Goal: Find contact information: Find contact information

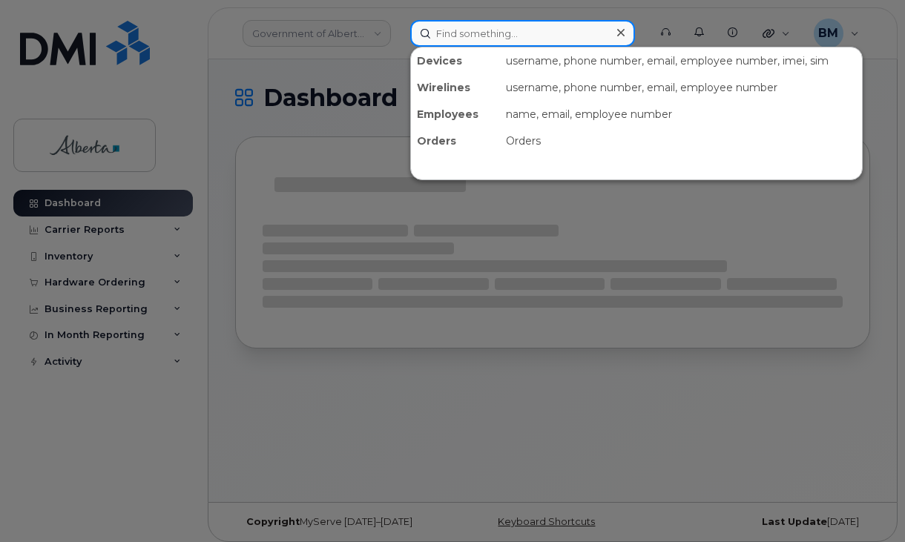
click at [455, 30] on input at bounding box center [522, 33] width 225 height 27
paste input "17806185170"
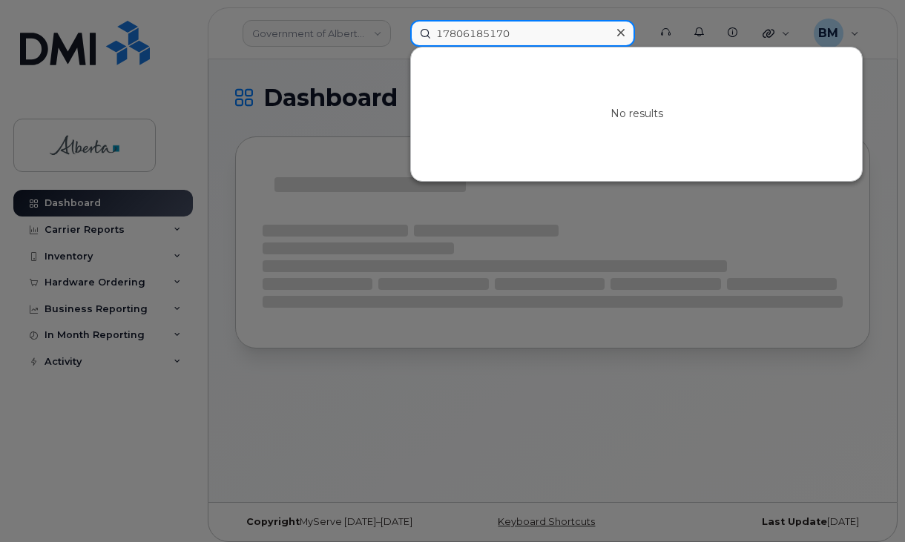
click at [447, 30] on input "17806185170" at bounding box center [522, 33] width 225 height 27
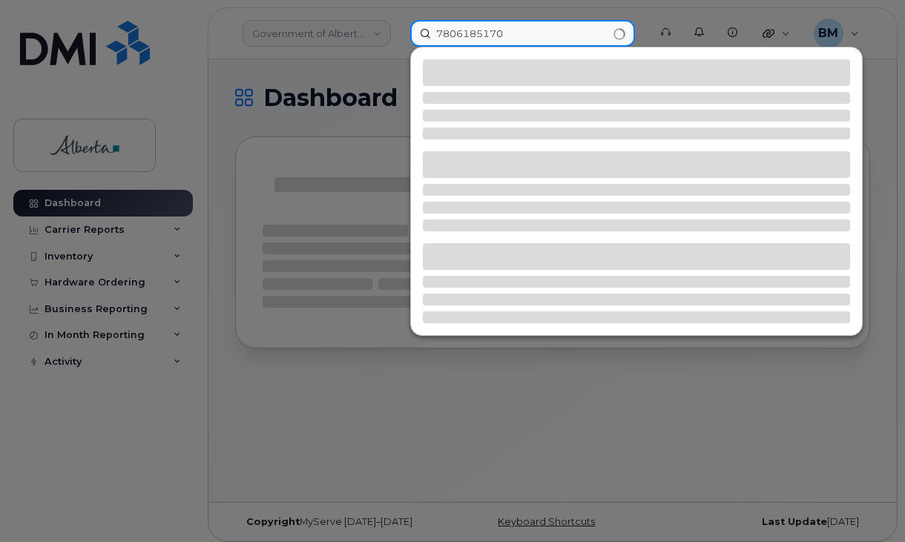
type input "7806185170"
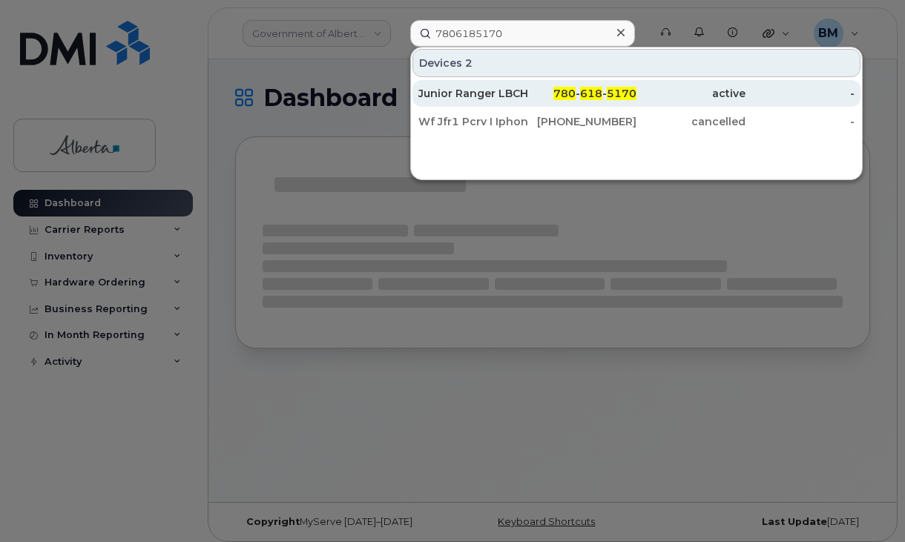
click at [464, 92] on div "Junior Ranger LBCH 01" at bounding box center [472, 93] width 109 height 15
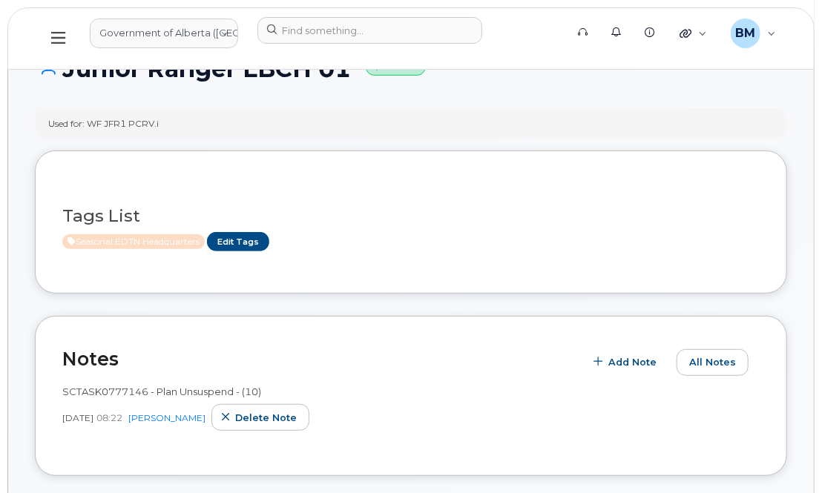
scroll to position [125, 0]
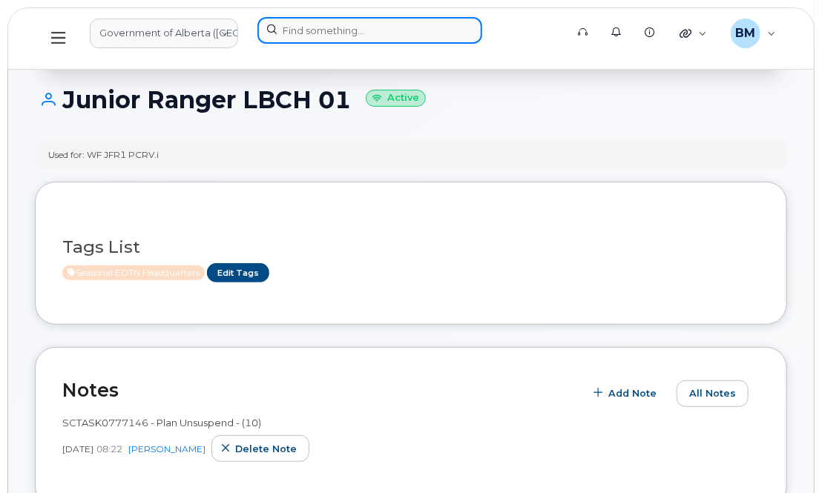
click at [326, 29] on input at bounding box center [369, 30] width 225 height 27
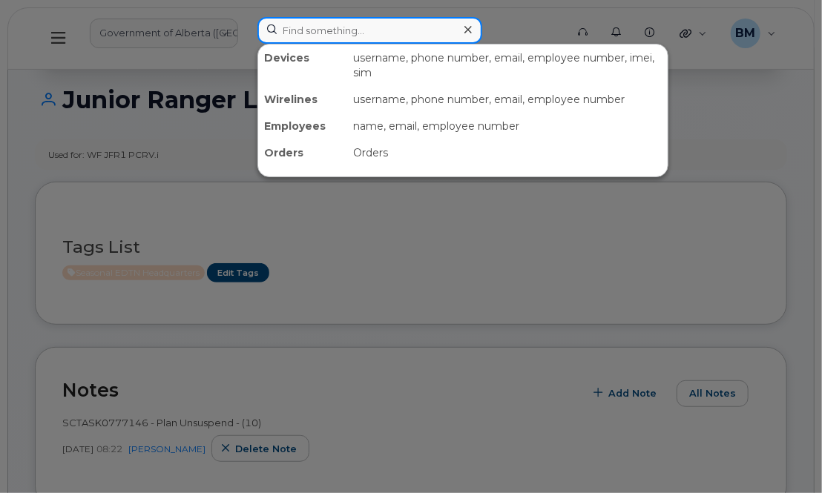
paste input "7802714831"
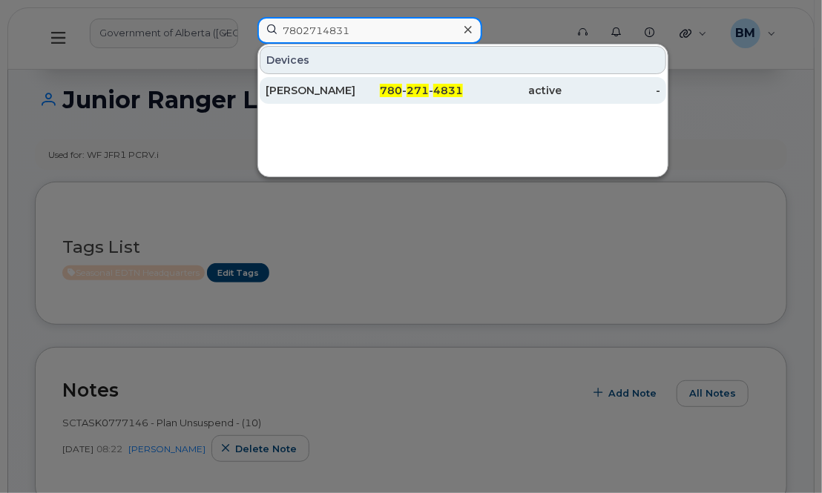
type input "7802714831"
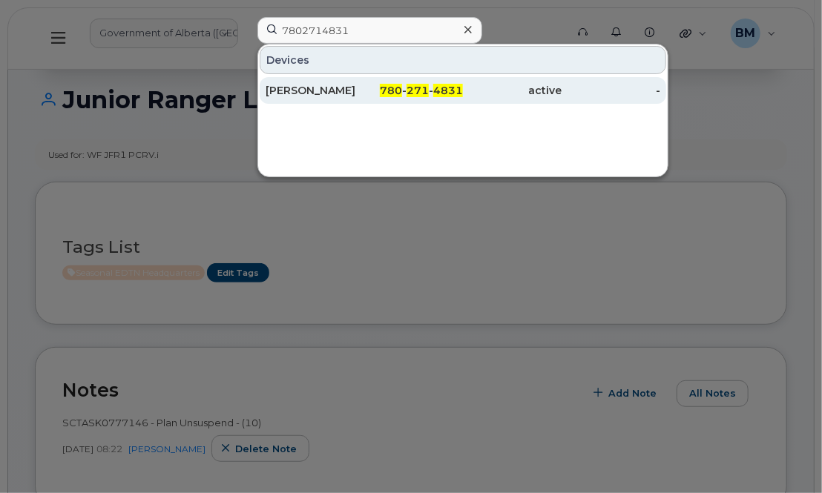
click at [297, 86] on div "[PERSON_NAME]" at bounding box center [315, 90] width 99 height 15
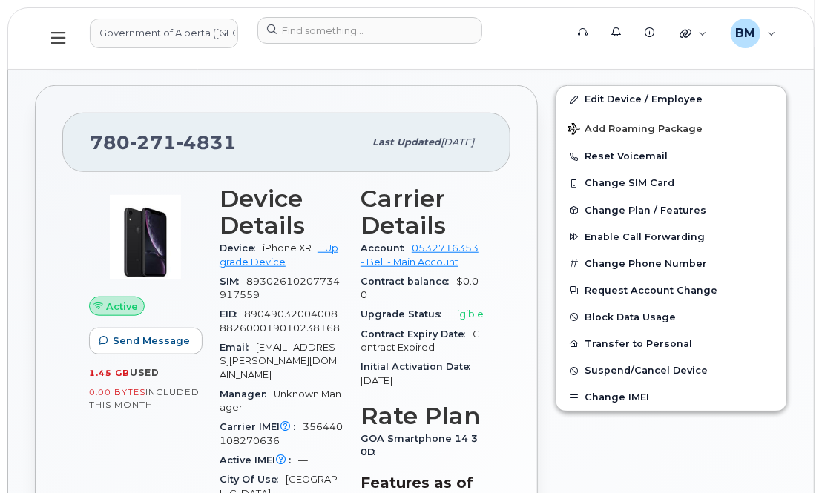
scroll to position [404, 0]
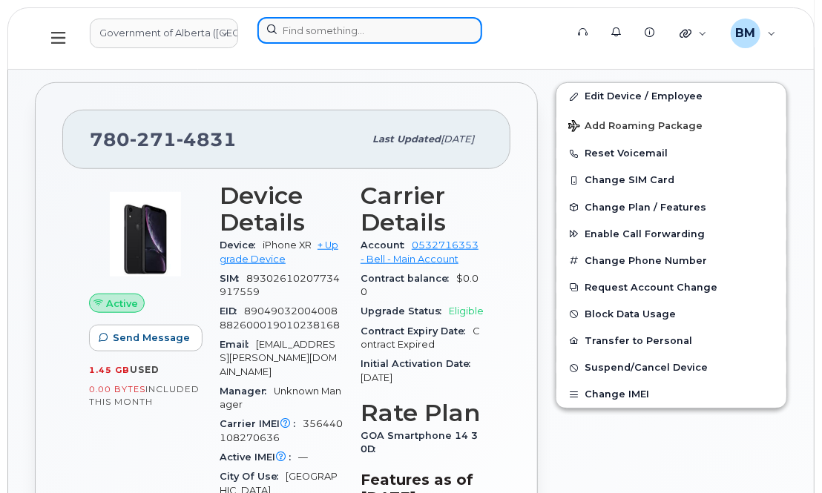
click at [292, 27] on input at bounding box center [369, 30] width 225 height 27
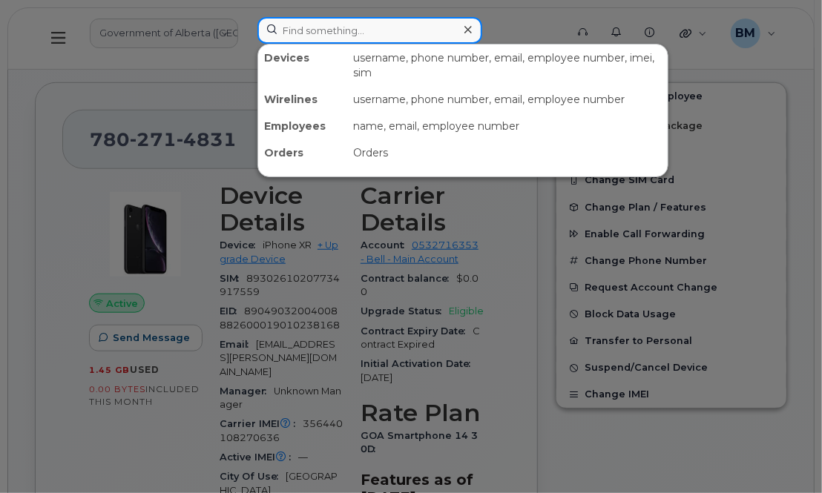
paste input "7806898380"
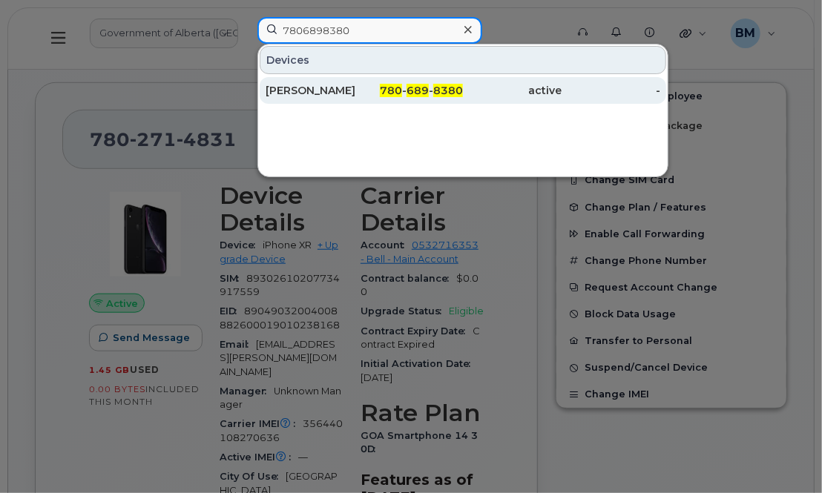
type input "7806898380"
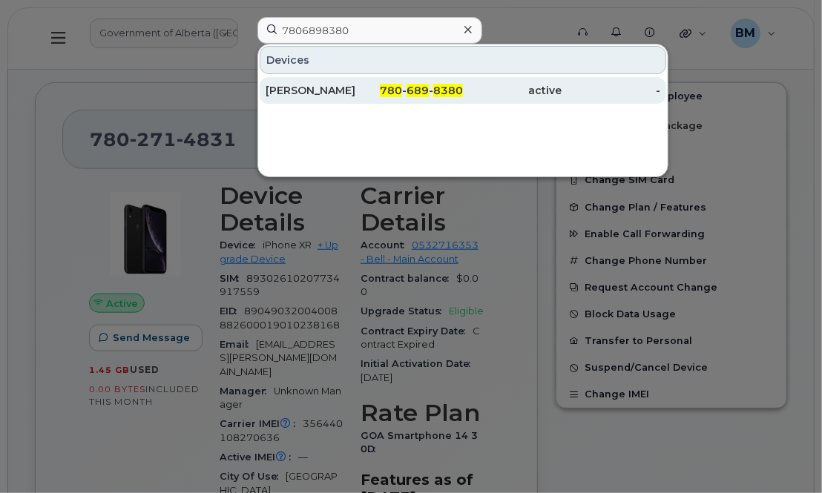
click at [295, 88] on div "Emily Kuly" at bounding box center [315, 90] width 99 height 15
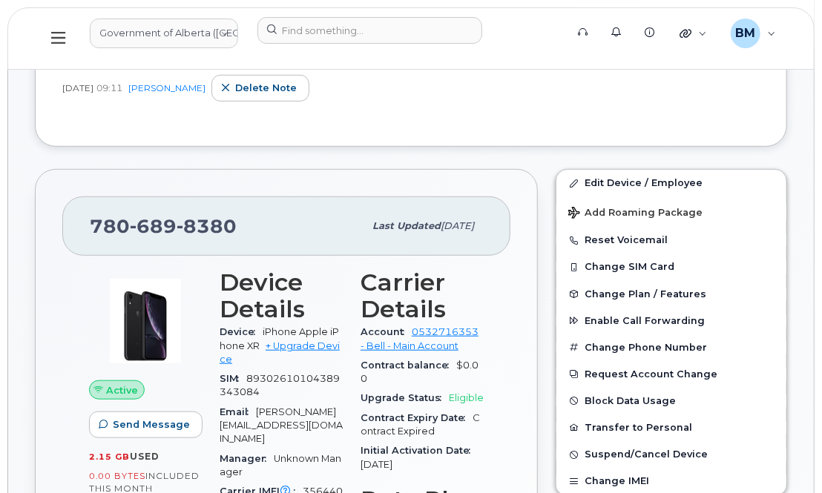
scroll to position [337, 0]
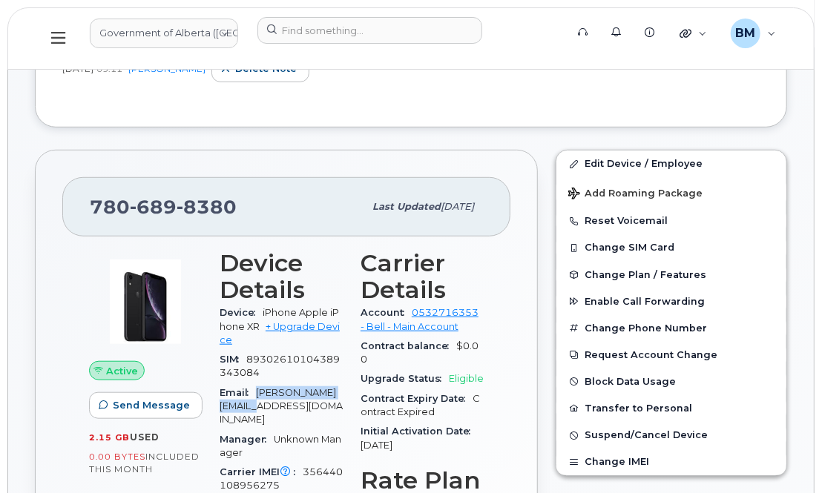
drag, startPoint x: 258, startPoint y: 389, endPoint x: 318, endPoint y: 402, distance: 60.8
click at [318, 402] on div "Email Emily.Kuly@gov.ab.ca" at bounding box center [281, 407] width 123 height 47
copy span "Emily.Kuly@gov.ab.ca"
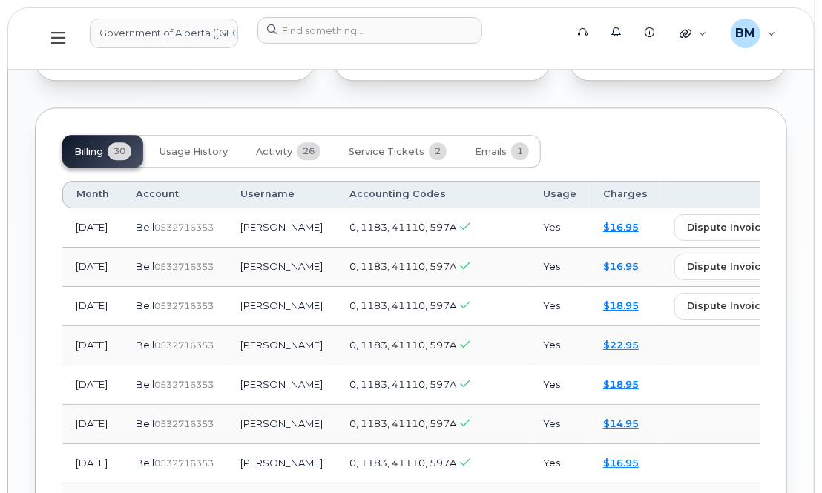
scroll to position [1416, 0]
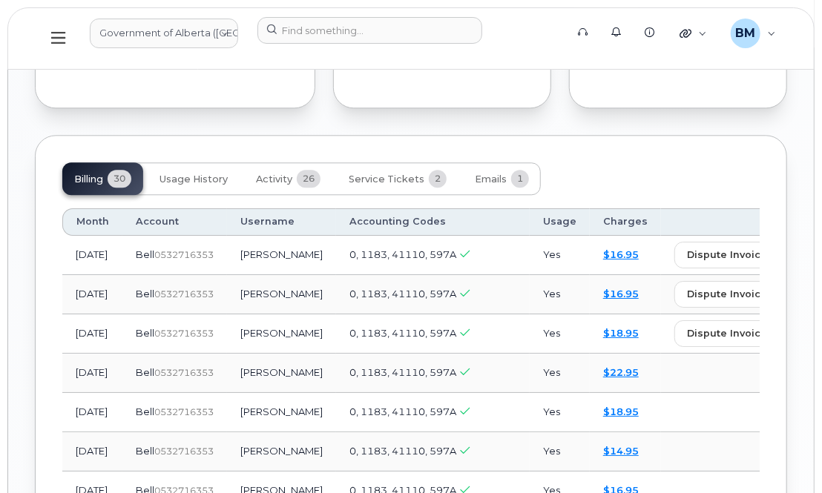
click at [616, 162] on div "Billing 30 Usage History Activity 26 Service Tickets 2 Emails 1" at bounding box center [410, 178] width 697 height 33
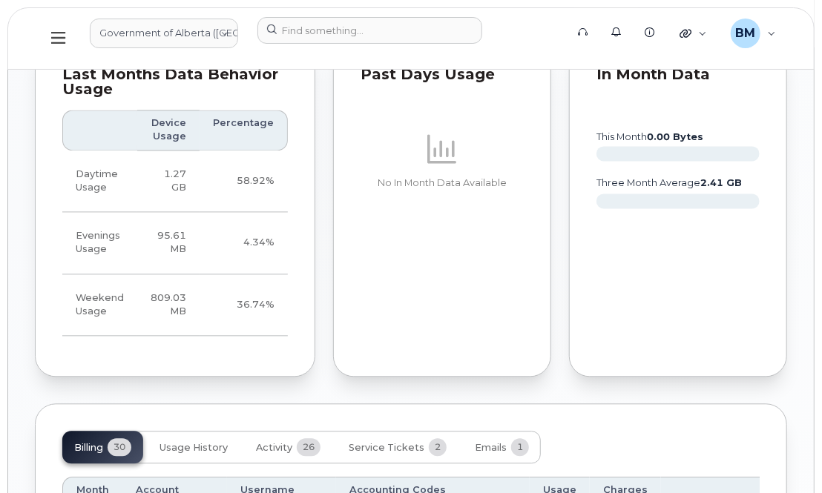
scroll to position [1146, 0]
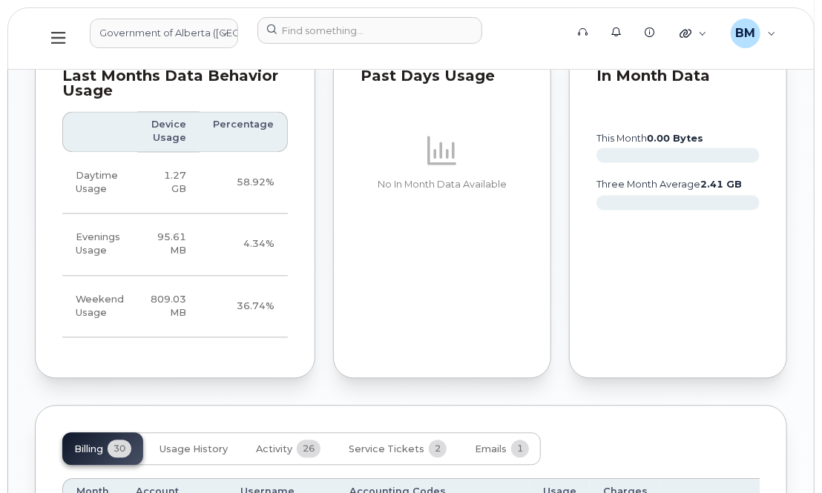
click at [756, 148] on rect at bounding box center [678, 155] width 163 height 15
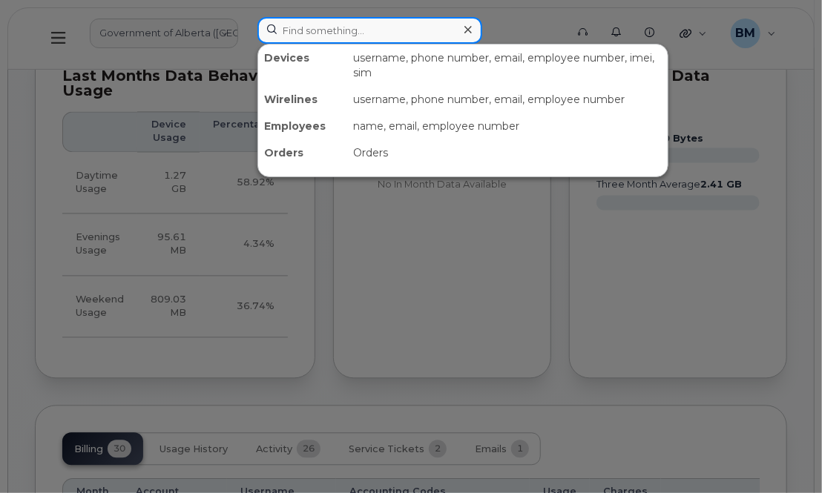
click at [424, 29] on input at bounding box center [369, 30] width 225 height 27
paste input "5879825132"
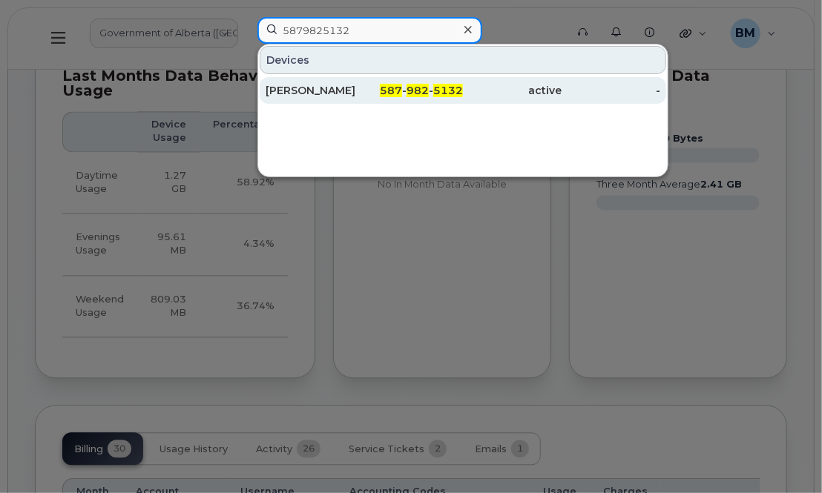
type input "5879825132"
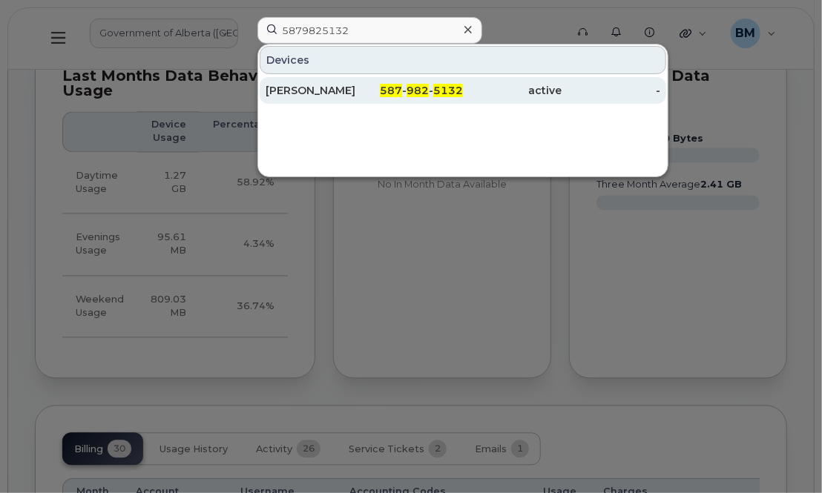
click at [292, 95] on div "Emily Babcock" at bounding box center [315, 90] width 99 height 15
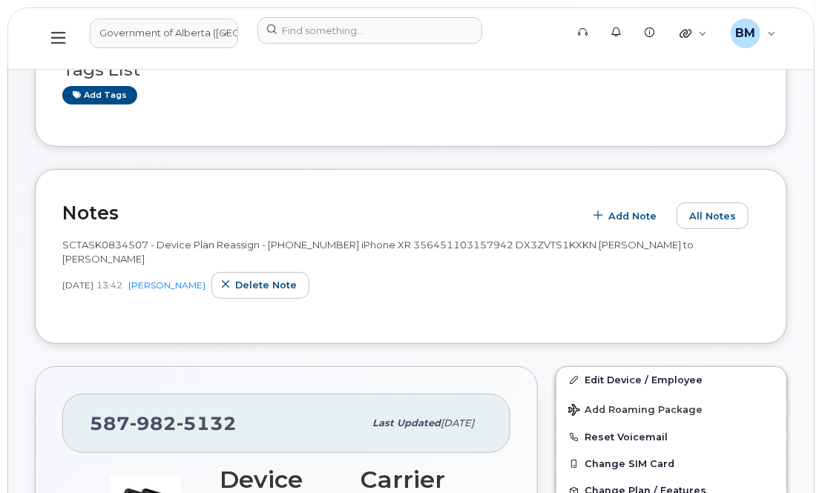
scroll to position [269, 0]
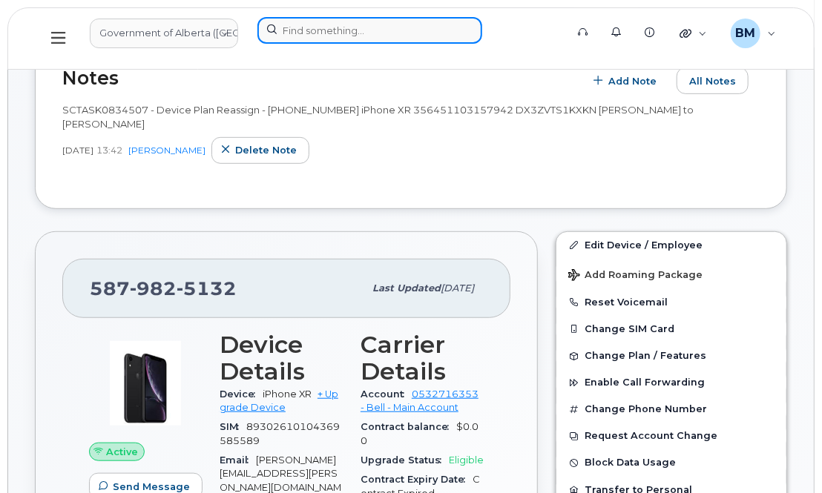
click at [304, 30] on input at bounding box center [369, 30] width 225 height 27
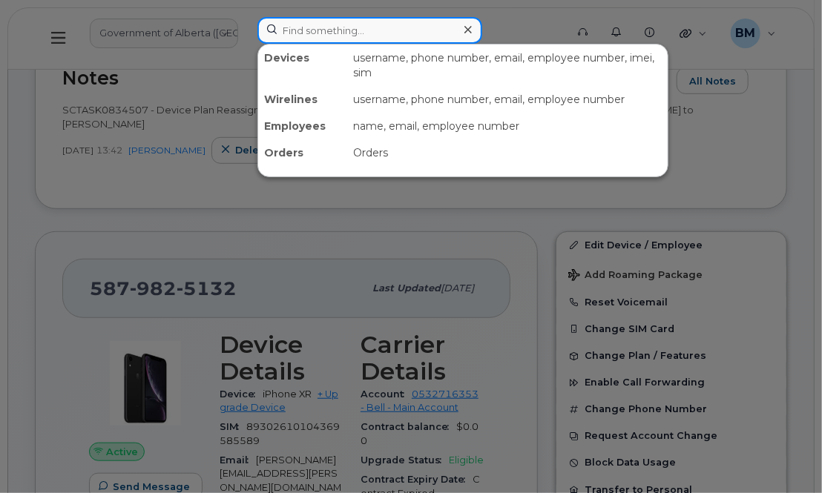
paste input "Carla Jones"
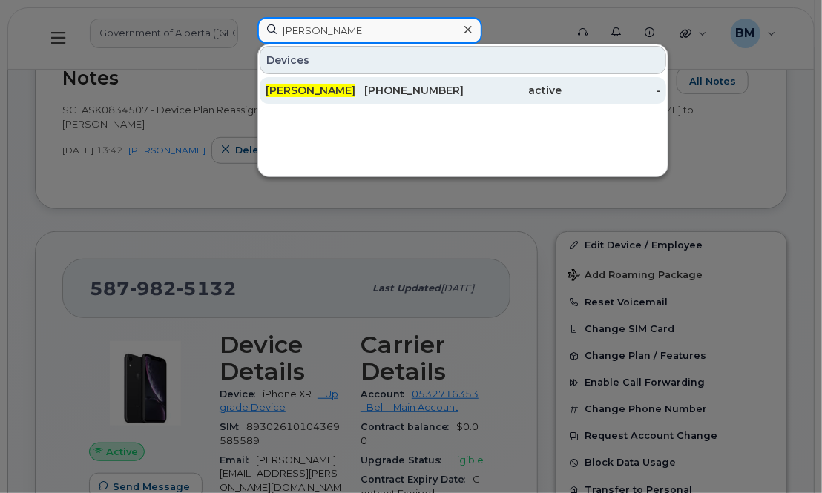
type input "Carla Jones"
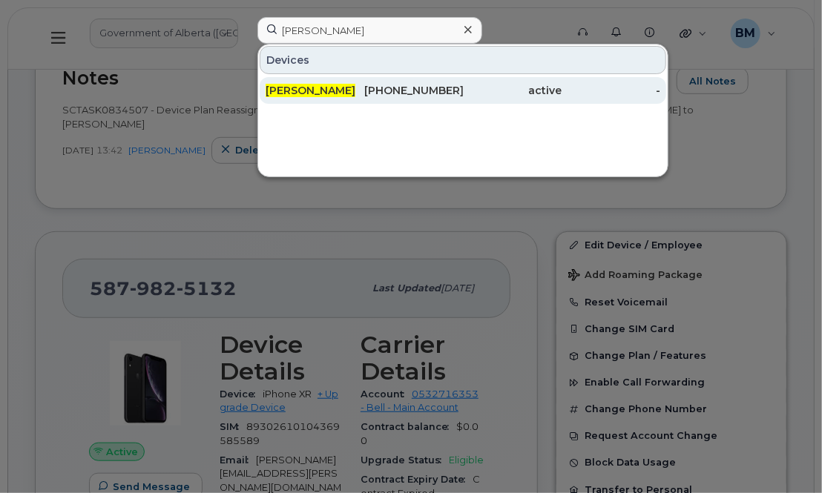
click at [295, 93] on span "Carla Jones" at bounding box center [311, 90] width 90 height 13
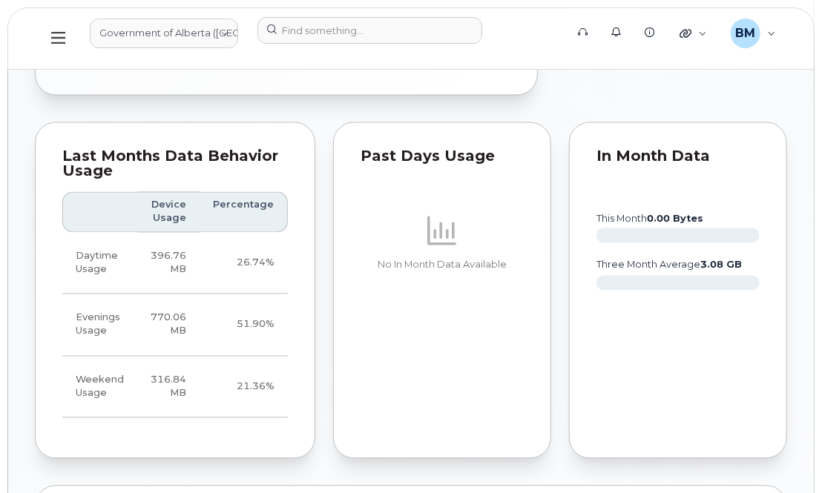
scroll to position [1416, 0]
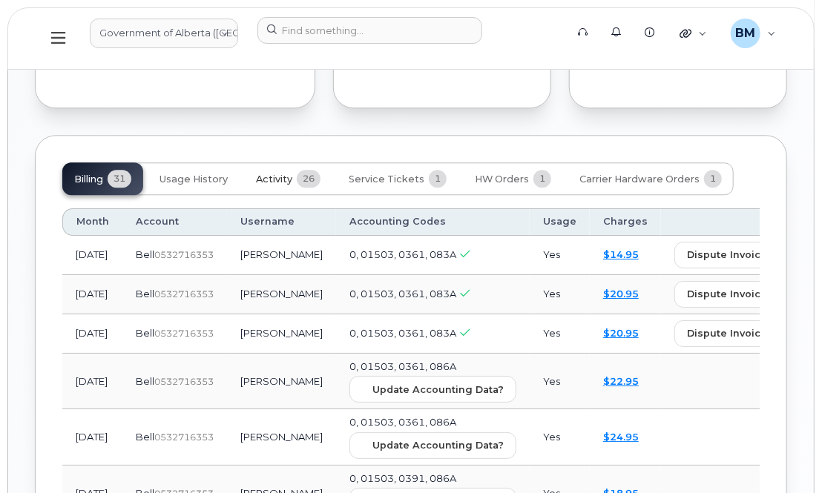
click at [274, 174] on span "Activity" at bounding box center [274, 180] width 36 height 12
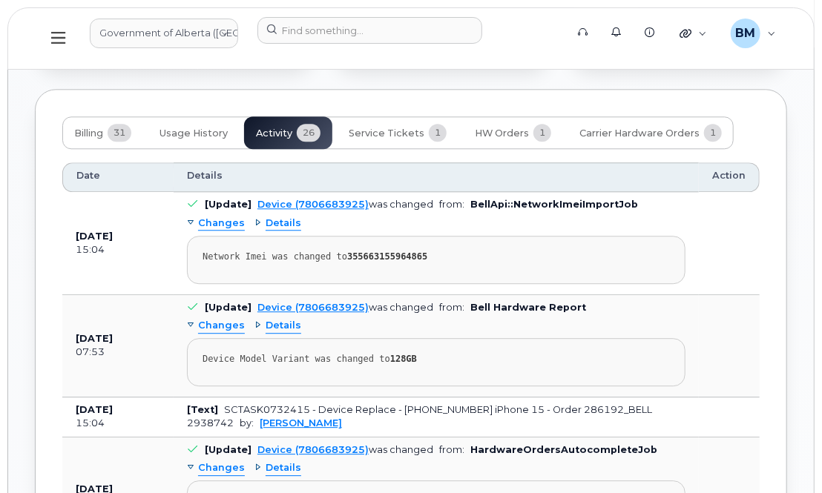
scroll to position [1618, 0]
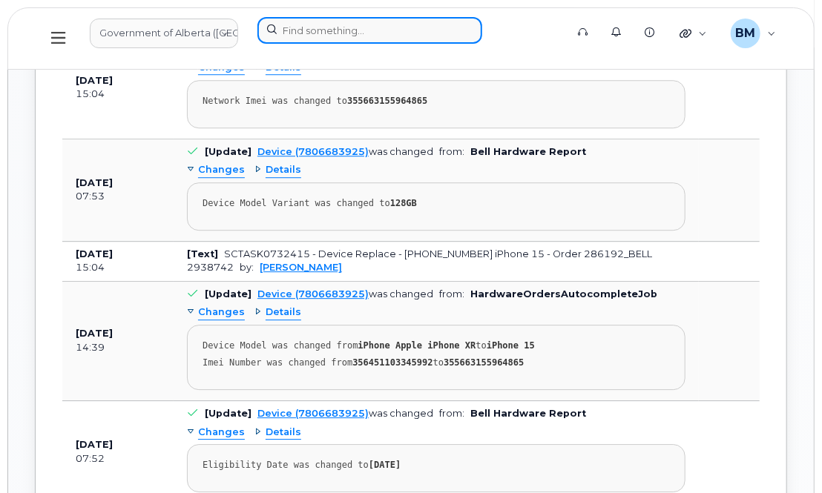
click at [297, 28] on input at bounding box center [369, 30] width 225 height 27
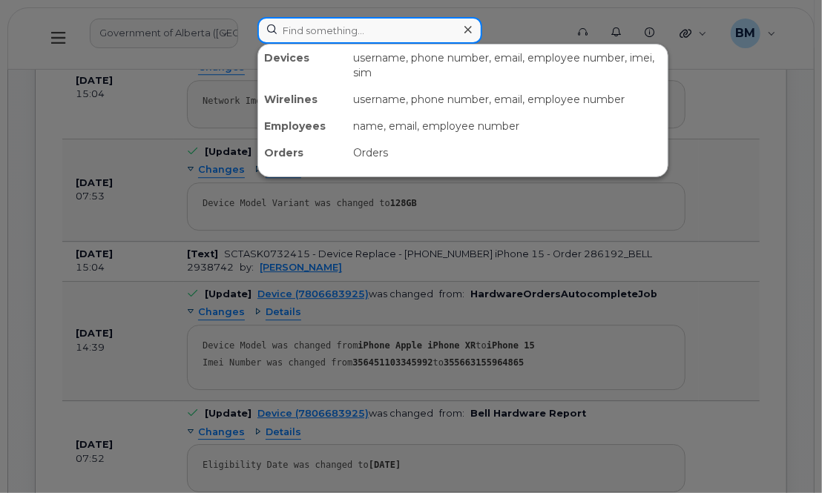
paste input "IRComms-Teleprompt"
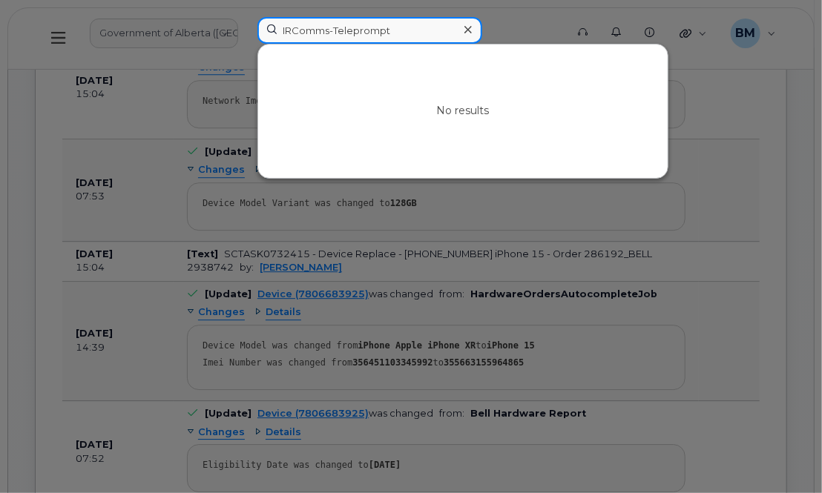
drag, startPoint x: 407, startPoint y: 33, endPoint x: 146, endPoint y: 44, distance: 261.4
click at [246, 44] on div "IRComms-Teleprompt No results" at bounding box center [407, 38] width 322 height 43
paste input "356451103345992"
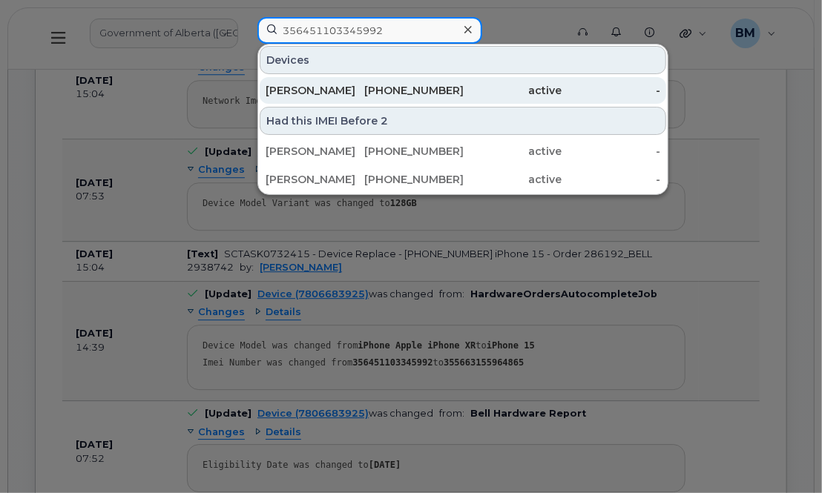
type input "356451103345992"
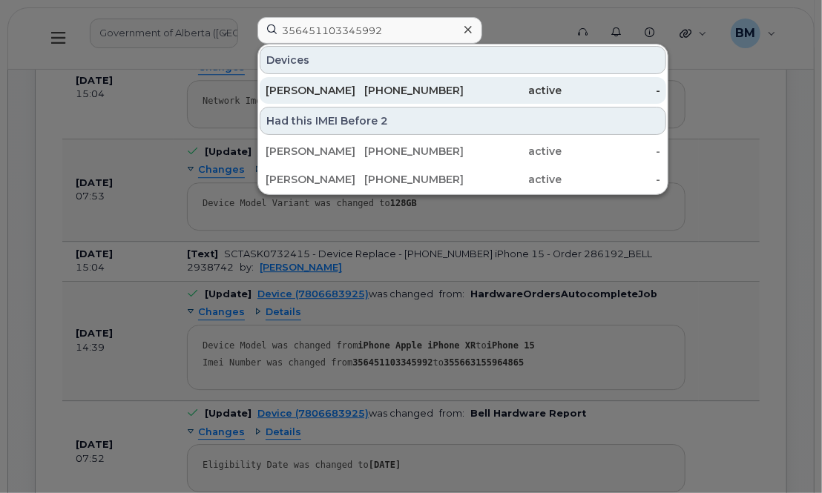
click at [286, 88] on div "[PERSON_NAME]" at bounding box center [315, 90] width 99 height 15
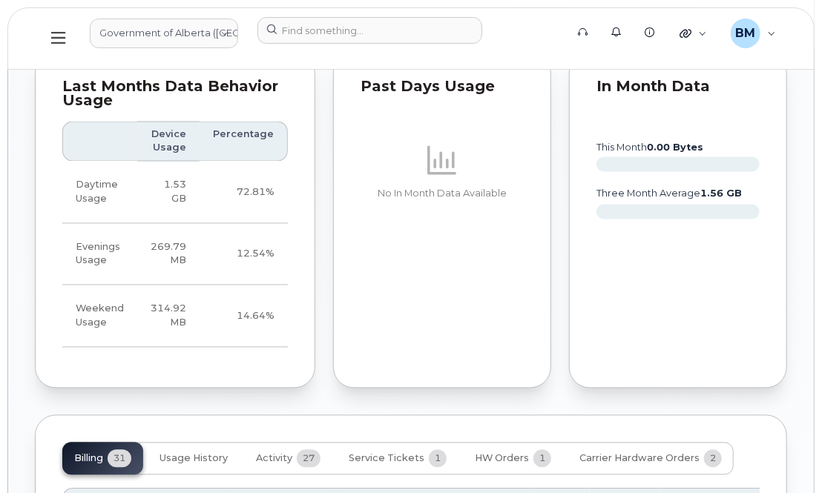
scroll to position [1214, 0]
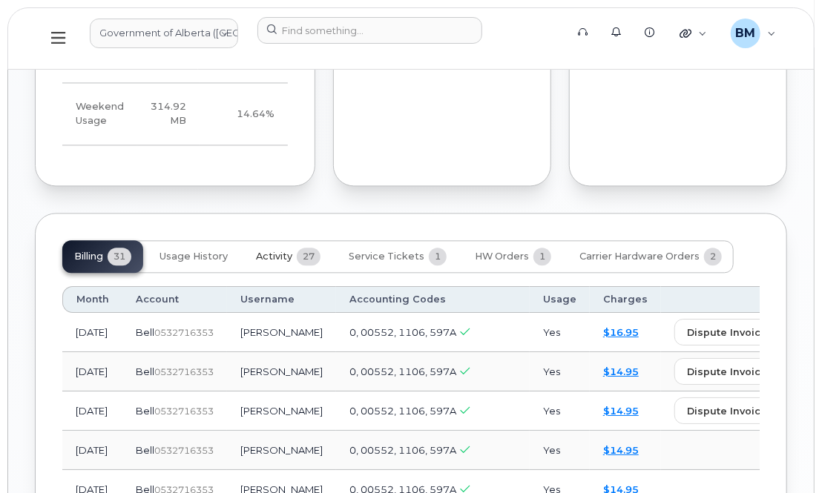
click at [285, 251] on span "Activity" at bounding box center [274, 257] width 36 height 12
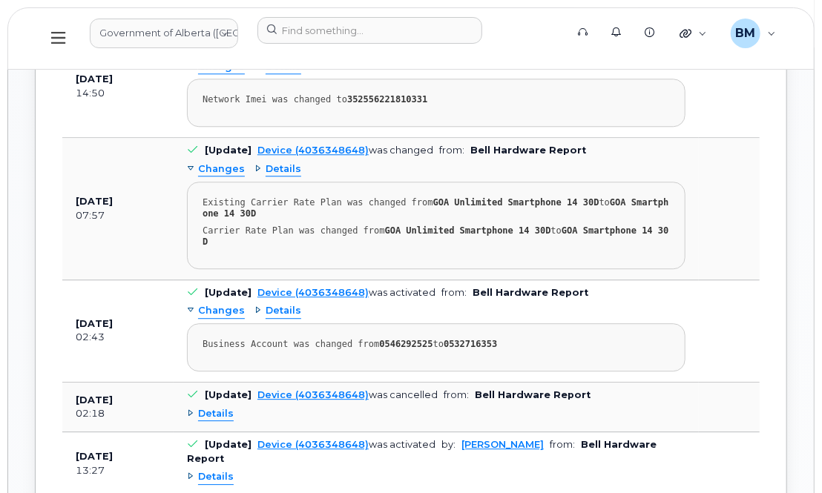
scroll to position [1551, 0]
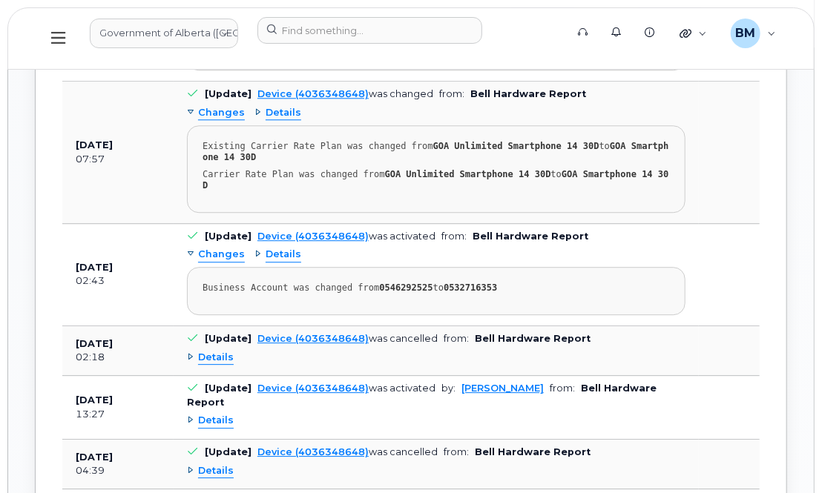
click at [221, 351] on span "Details" at bounding box center [216, 358] width 36 height 14
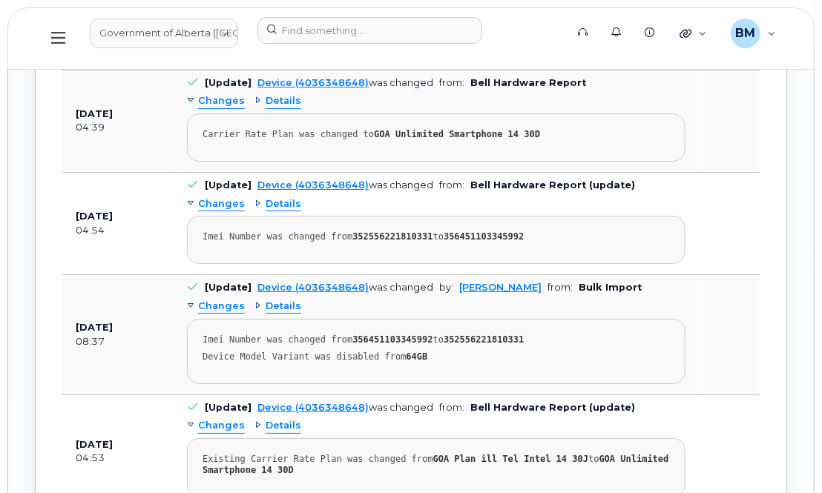
scroll to position [2091, 0]
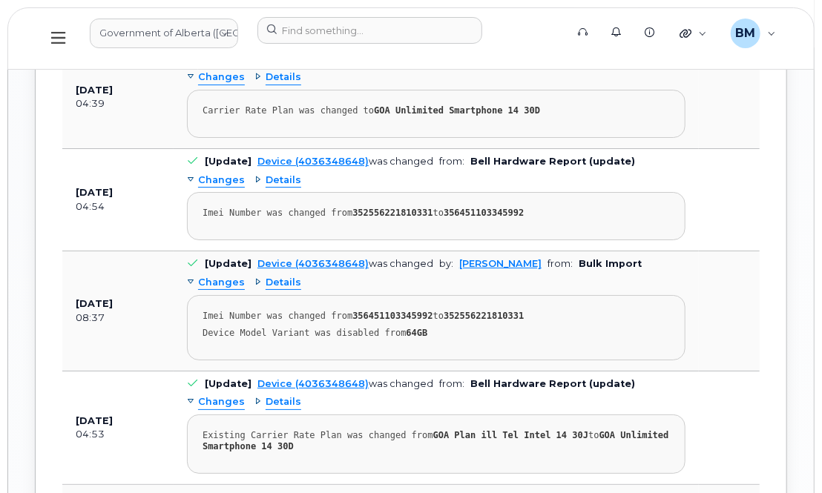
click at [269, 276] on span "Details" at bounding box center [284, 283] width 36 height 14
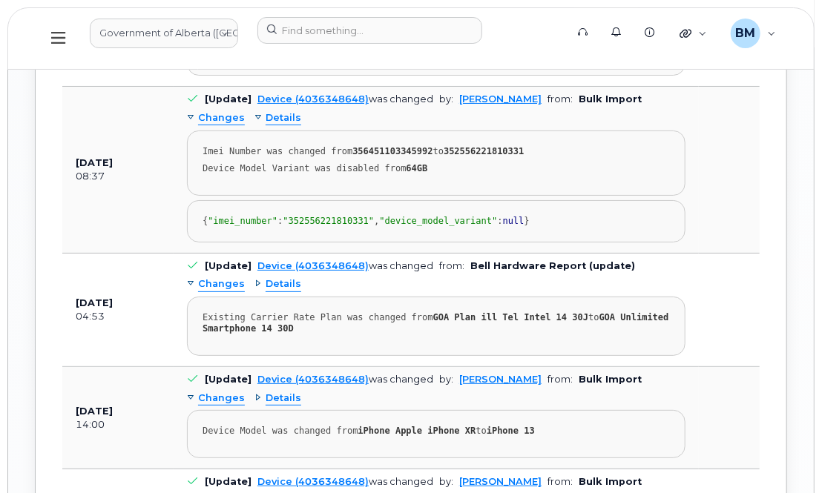
scroll to position [2293, 0]
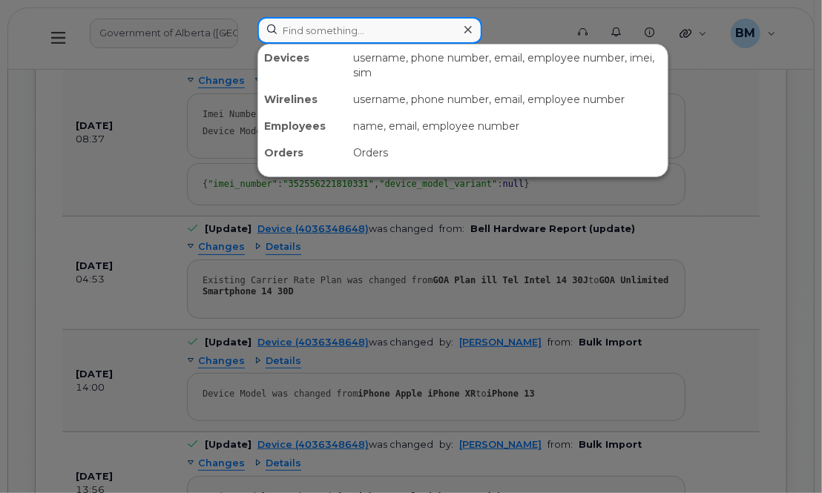
click at [322, 27] on input at bounding box center [369, 30] width 225 height 27
paste input "356451103345992"
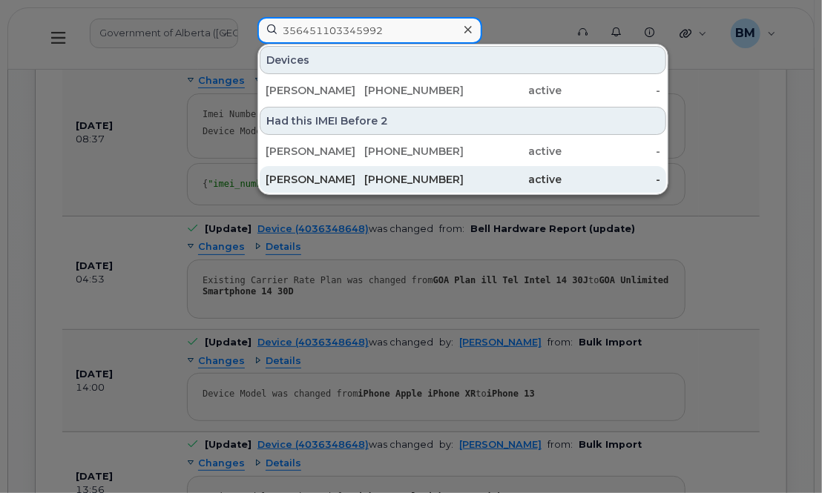
type input "356451103345992"
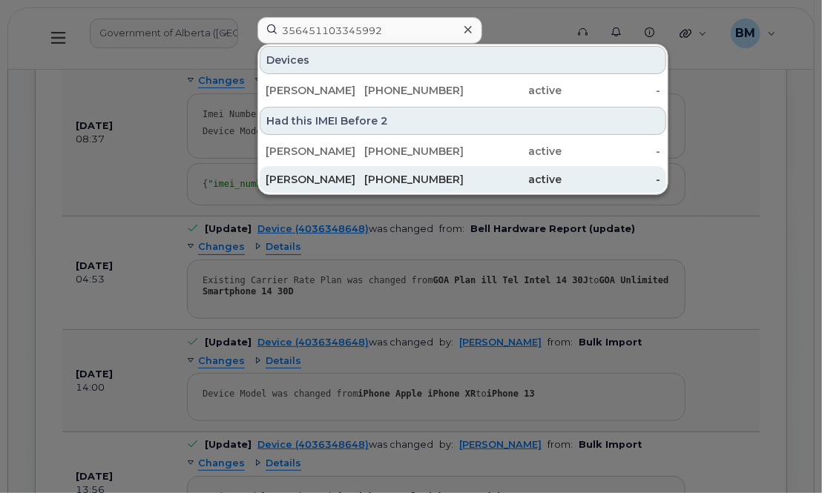
click at [297, 181] on div "[PERSON_NAME]" at bounding box center [315, 179] width 99 height 15
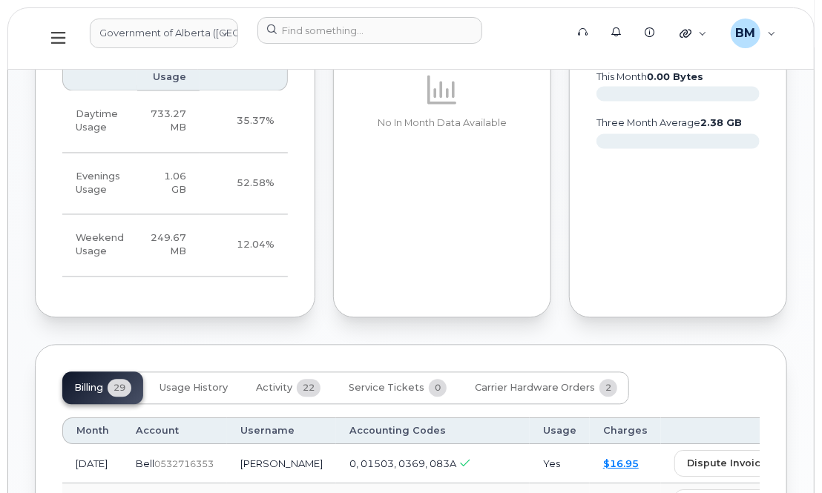
scroll to position [1079, 0]
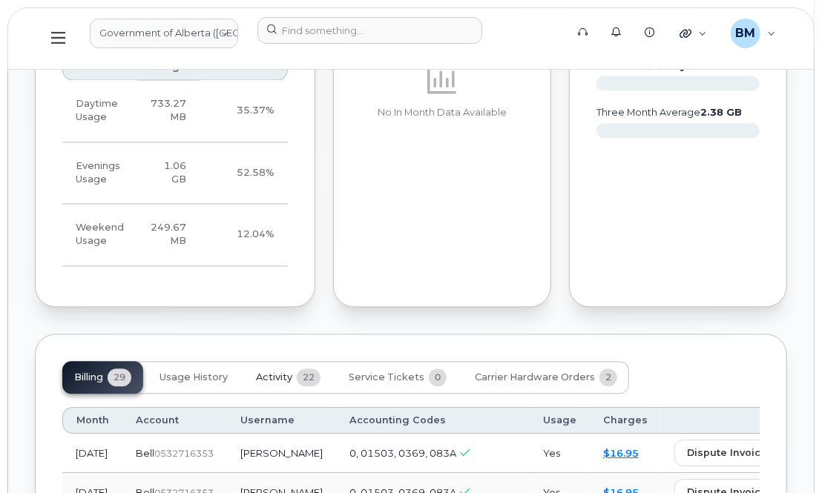
click at [282, 372] on span "Activity" at bounding box center [274, 378] width 36 height 12
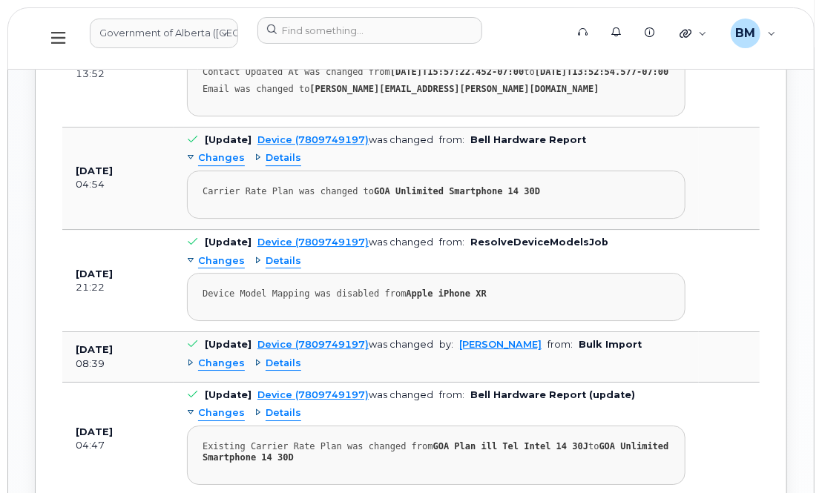
scroll to position [1821, 0]
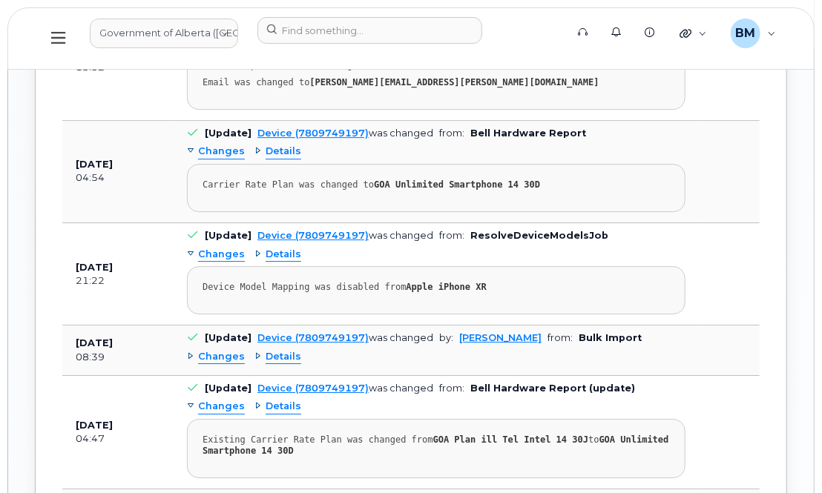
click at [274, 248] on span "Details" at bounding box center [284, 255] width 36 height 14
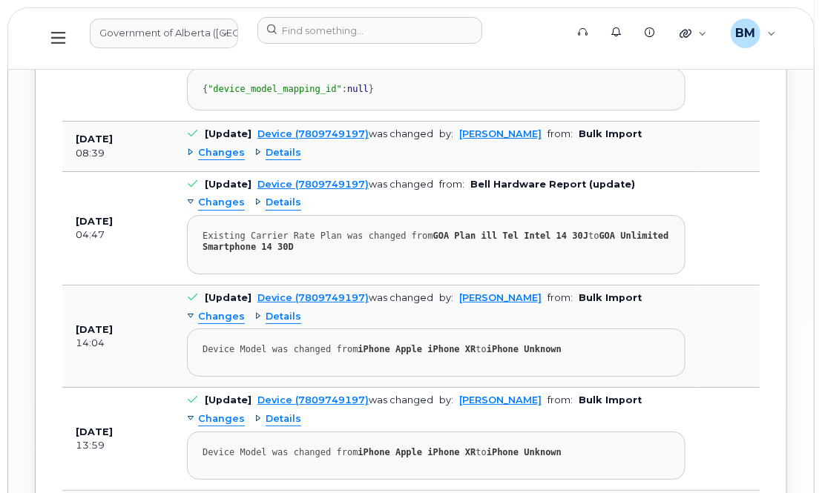
scroll to position [2091, 0]
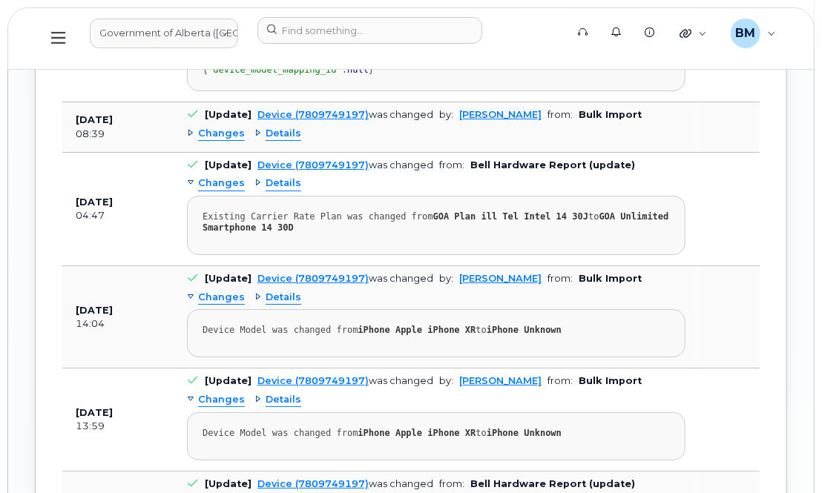
click at [290, 291] on span "Details" at bounding box center [284, 298] width 36 height 14
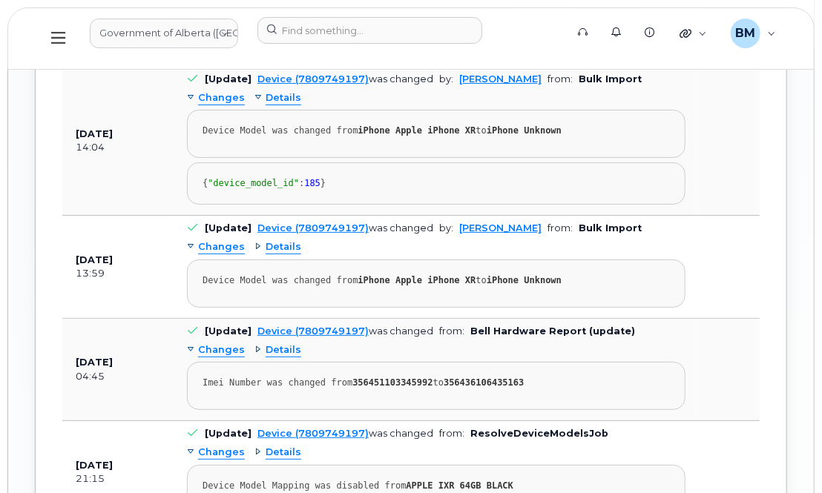
scroll to position [2293, 0]
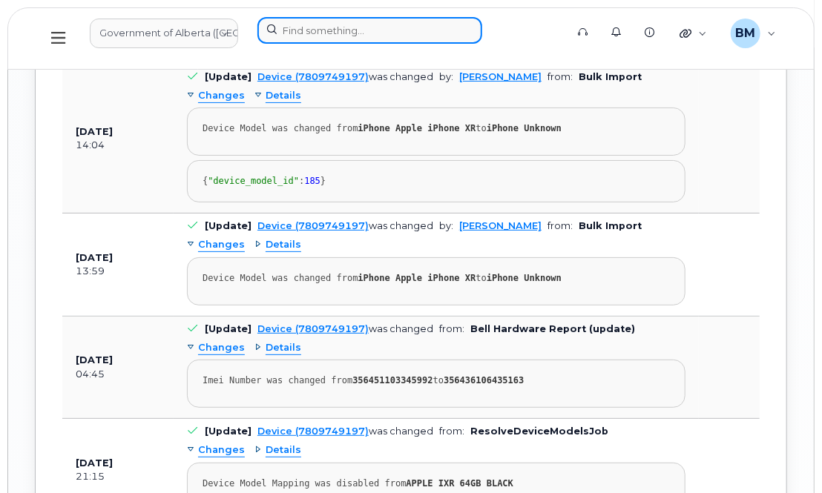
click at [298, 25] on input at bounding box center [369, 30] width 225 height 27
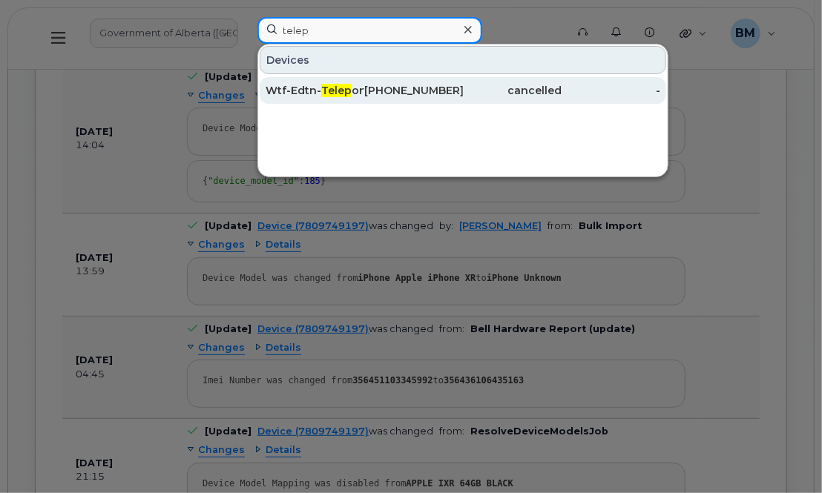
type input "telep"
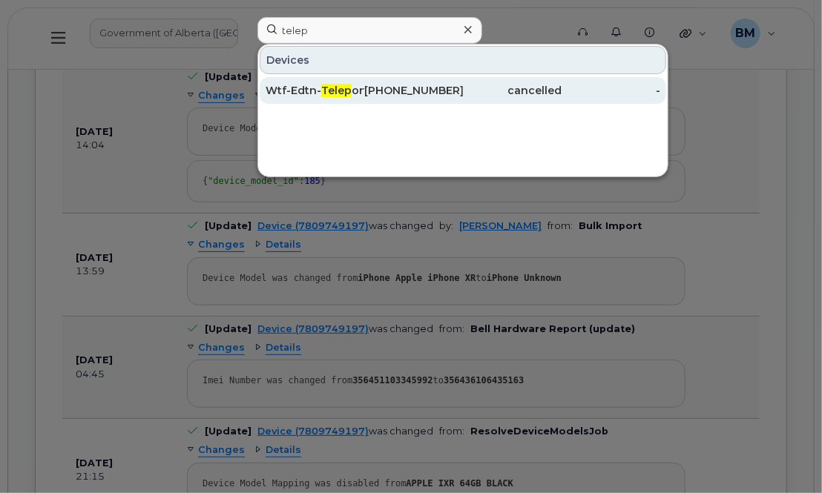
click at [336, 91] on span "Telep" at bounding box center [336, 90] width 30 height 13
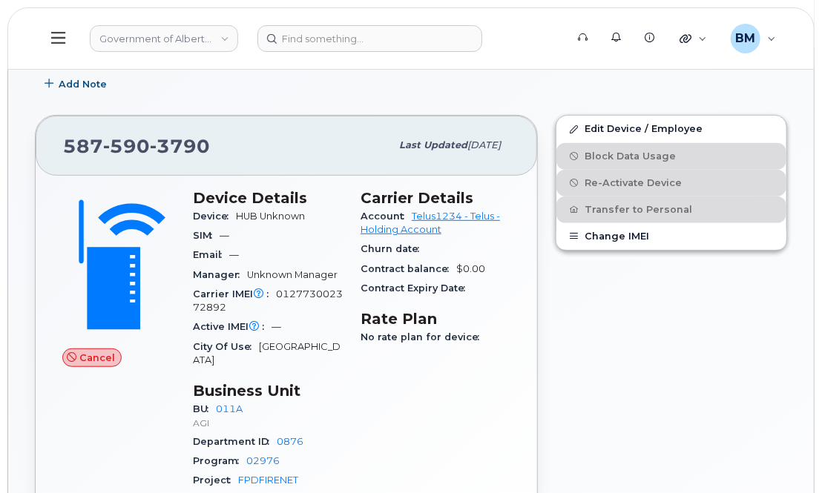
scroll to position [202, 0]
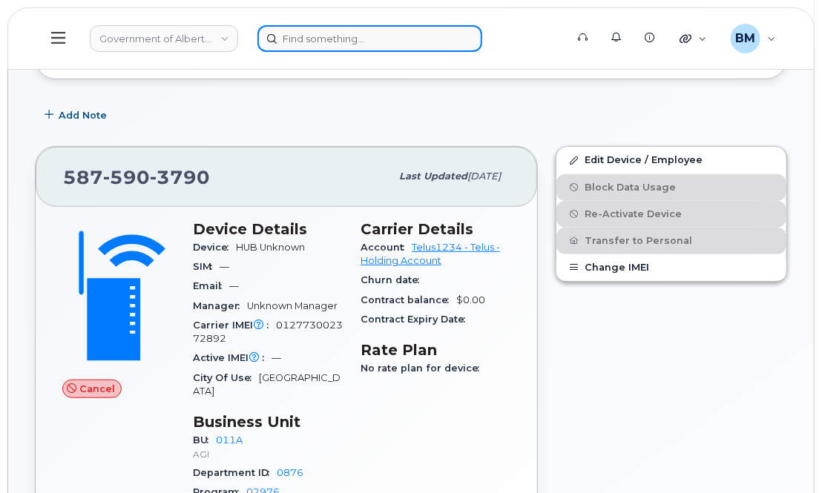
click at [297, 45] on input at bounding box center [369, 38] width 225 height 27
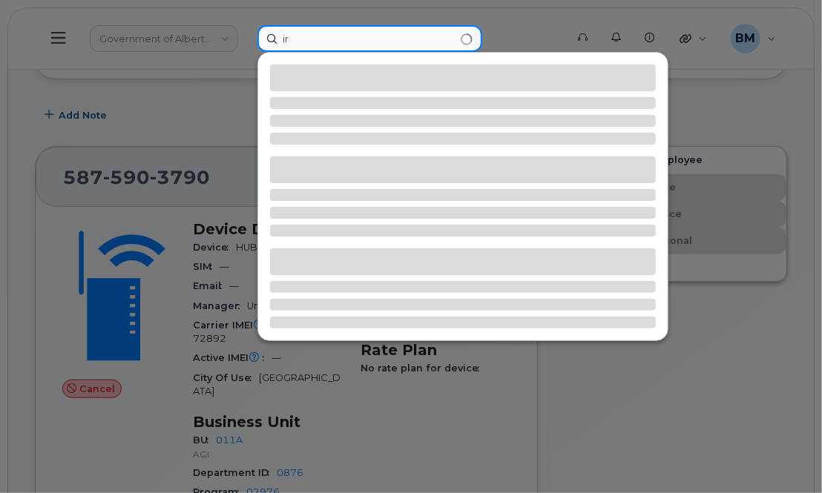
type input "i"
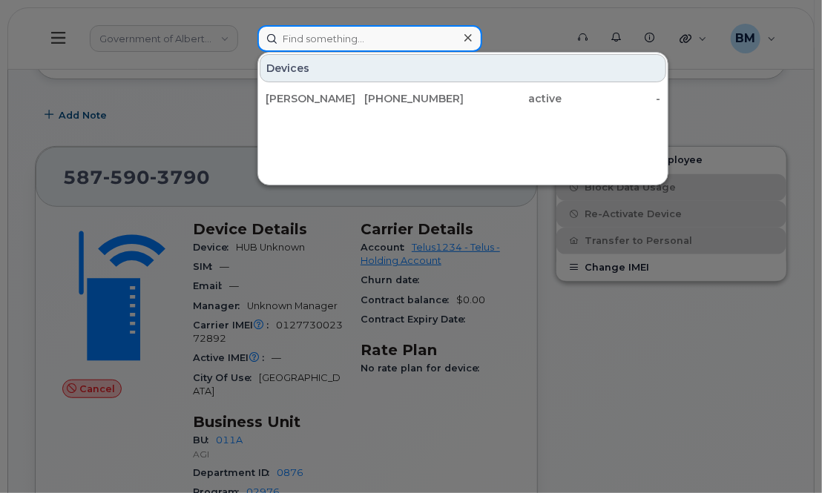
click at [338, 32] on input at bounding box center [369, 38] width 225 height 27
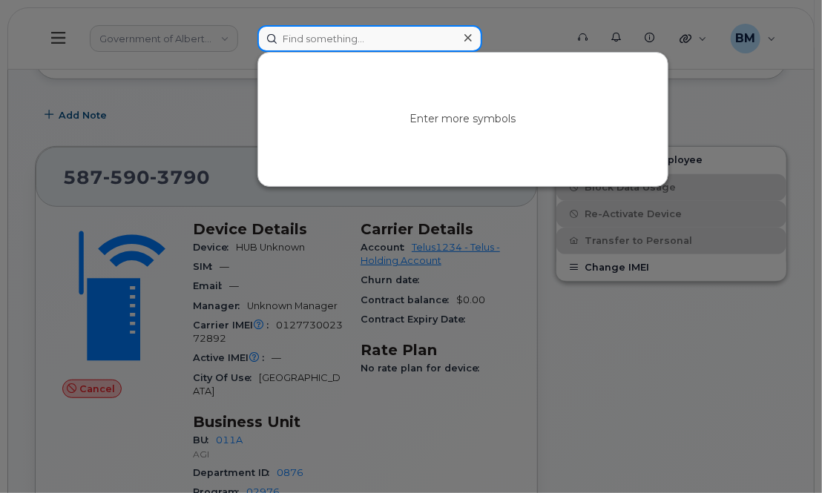
click at [375, 40] on input at bounding box center [369, 38] width 225 height 27
paste input "356451103345992"
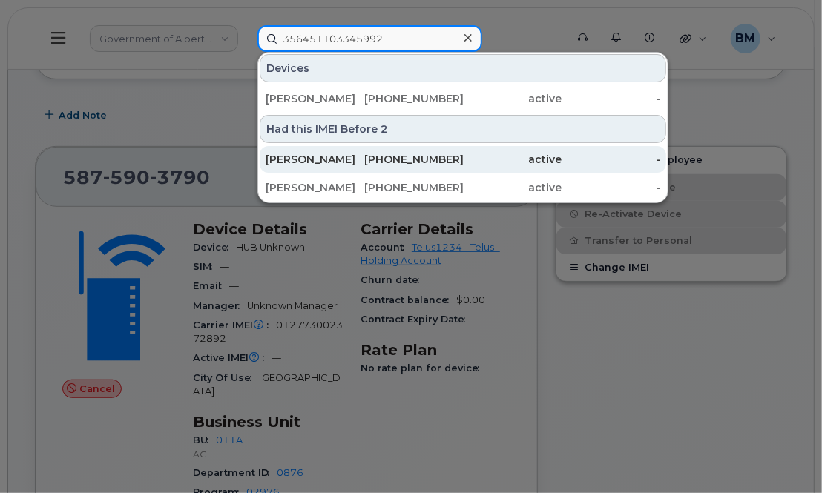
type input "356451103345992"
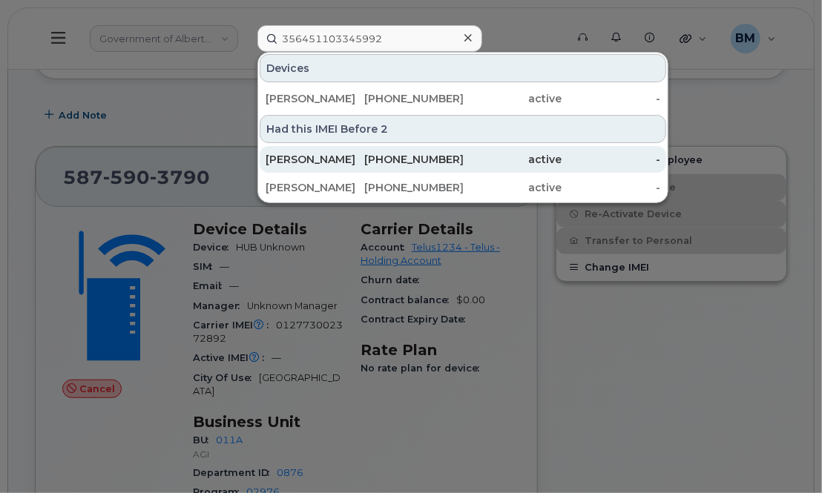
click at [300, 157] on div "[PERSON_NAME]" at bounding box center [315, 159] width 99 height 15
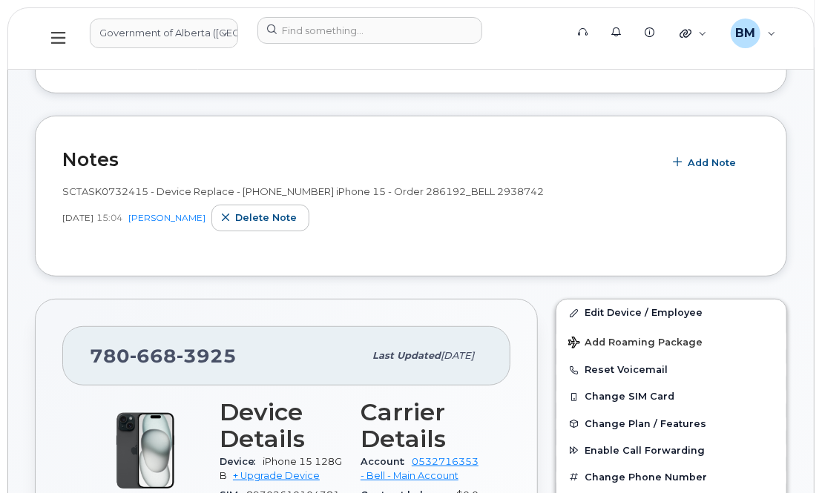
scroll to position [337, 0]
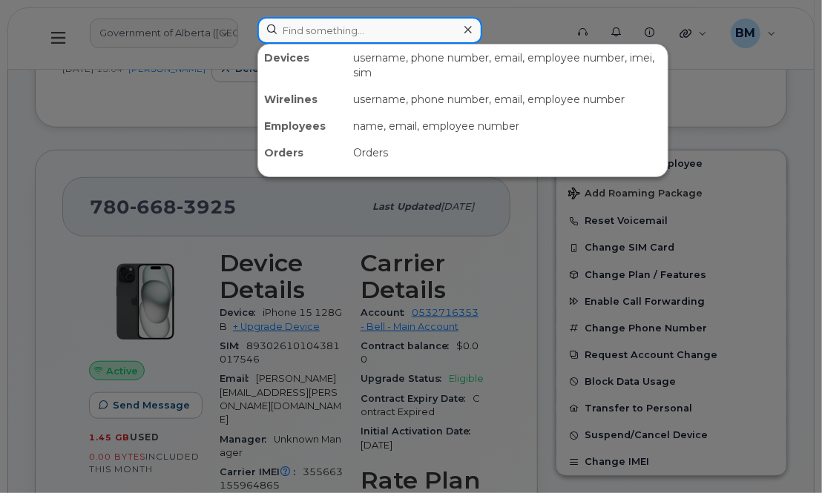
click at [318, 28] on input at bounding box center [369, 30] width 225 height 27
paste input "4037937793"
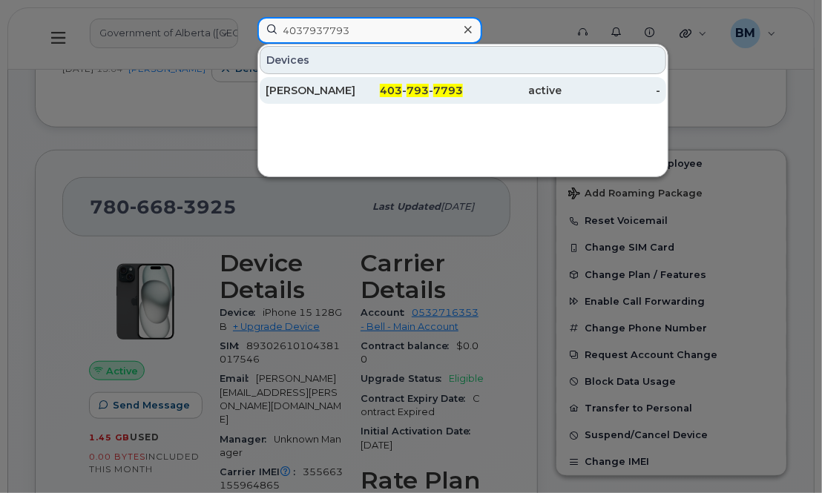
type input "4037937793"
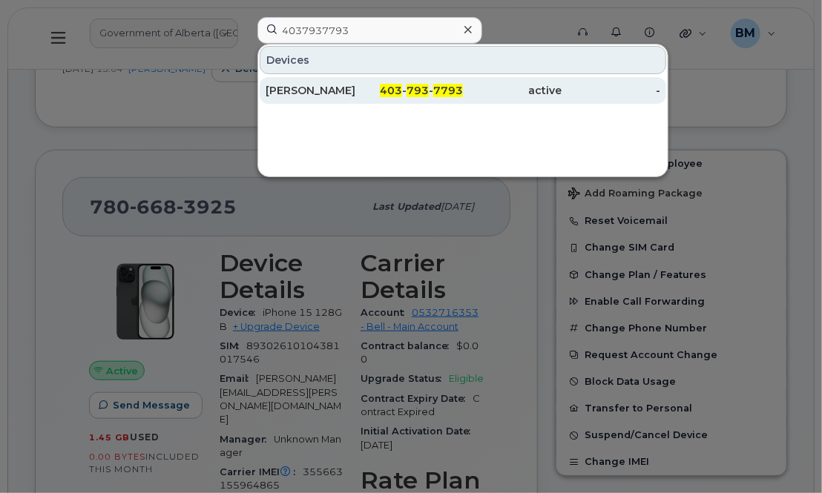
click at [289, 89] on div "[PERSON_NAME]" at bounding box center [315, 90] width 99 height 15
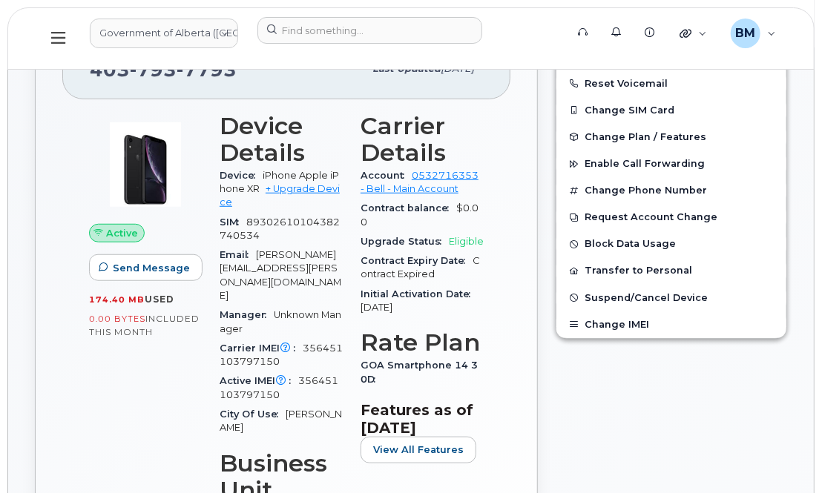
scroll to position [337, 0]
click at [260, 249] on div "Email william.macdonald@gov.ab.ca" at bounding box center [281, 275] width 123 height 60
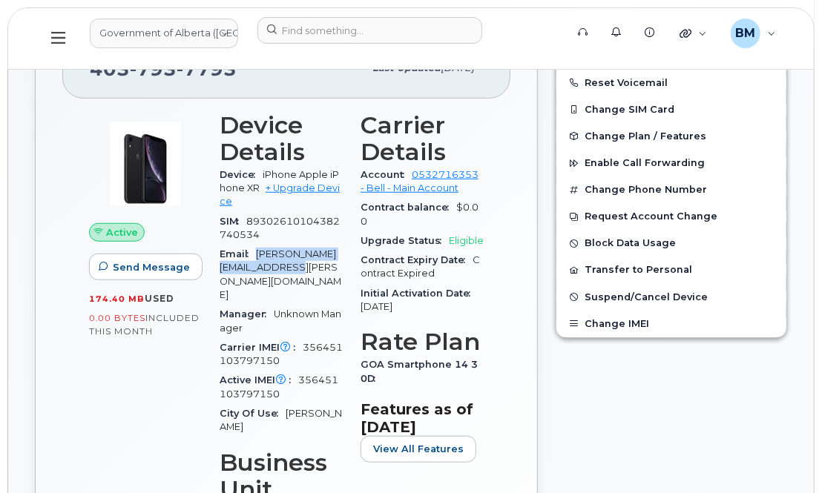
drag, startPoint x: 259, startPoint y: 251, endPoint x: 305, endPoint y: 264, distance: 47.9
click at [305, 265] on div "Email william.macdonald@gov.ab.ca" at bounding box center [281, 275] width 123 height 60
copy span "william.macdonald@gov.ab.ca"
click at [761, 409] on div "Edit Device / Employee Add Roaming Package Reset Voicemail Change SIM Card Chan…" at bounding box center [671, 355] width 249 height 706
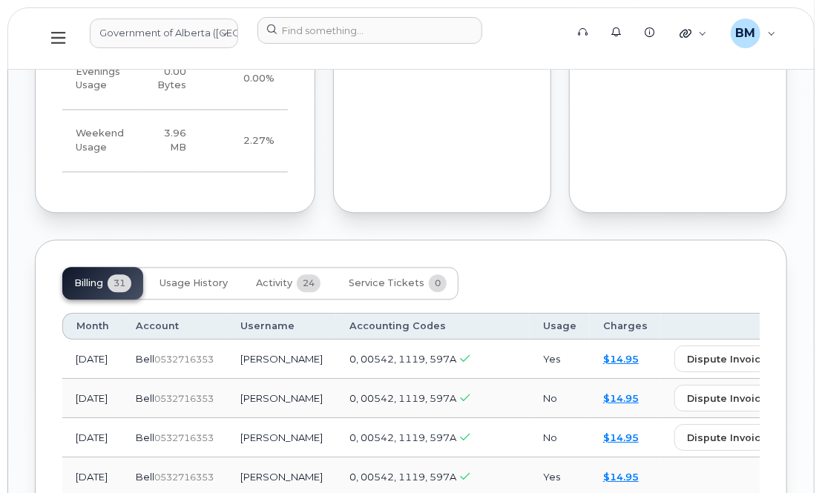
scroll to position [1214, 0]
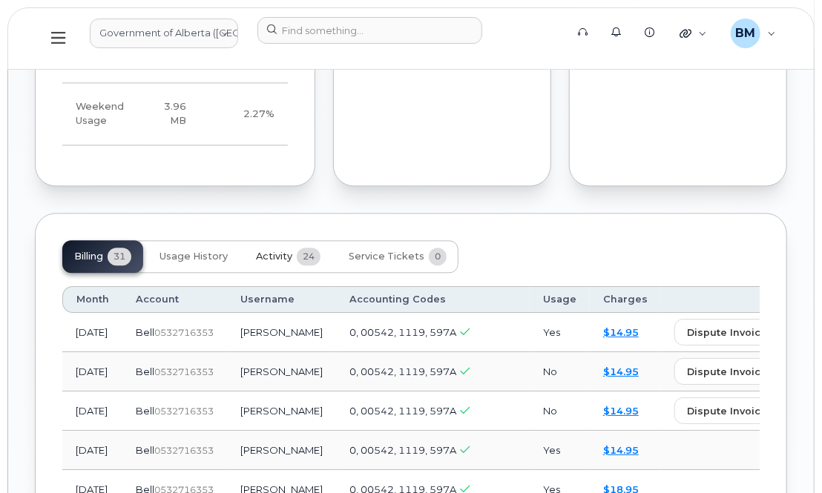
click at [277, 251] on span "Activity" at bounding box center [274, 257] width 36 height 12
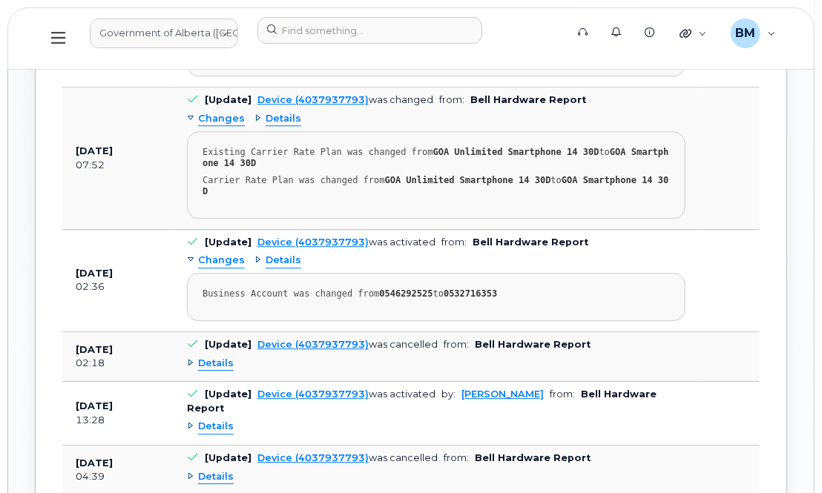
scroll to position [1551, 0]
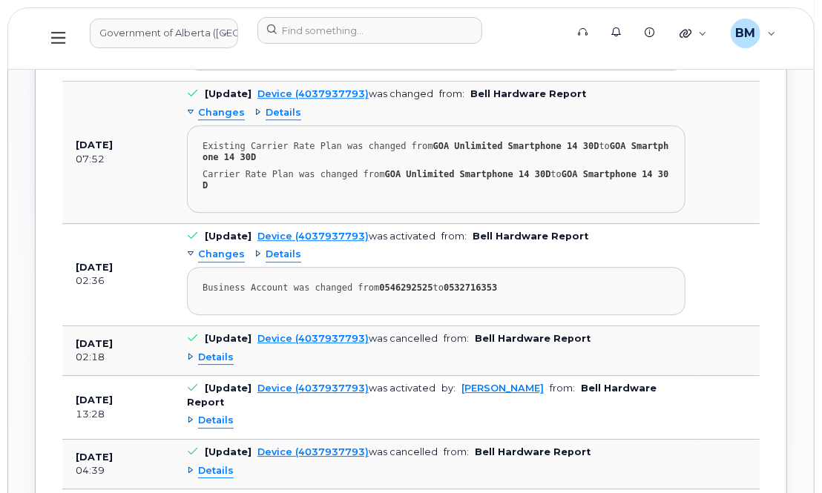
click at [208, 351] on span "Details" at bounding box center [216, 358] width 36 height 14
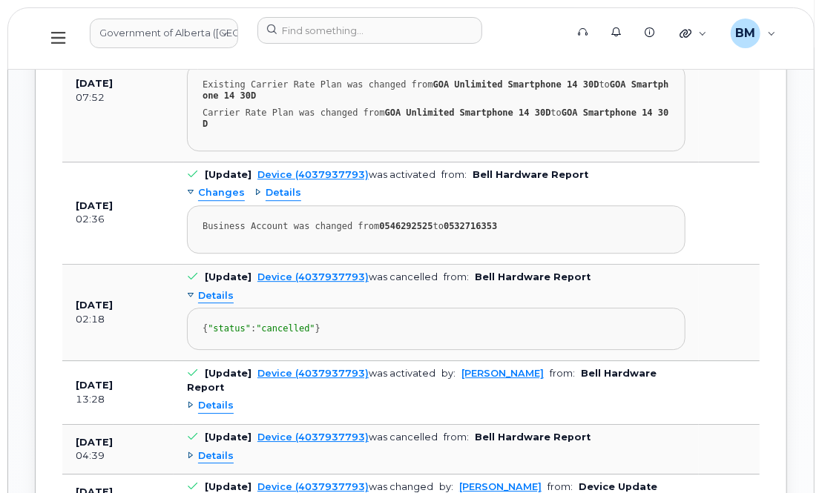
scroll to position [1686, 0]
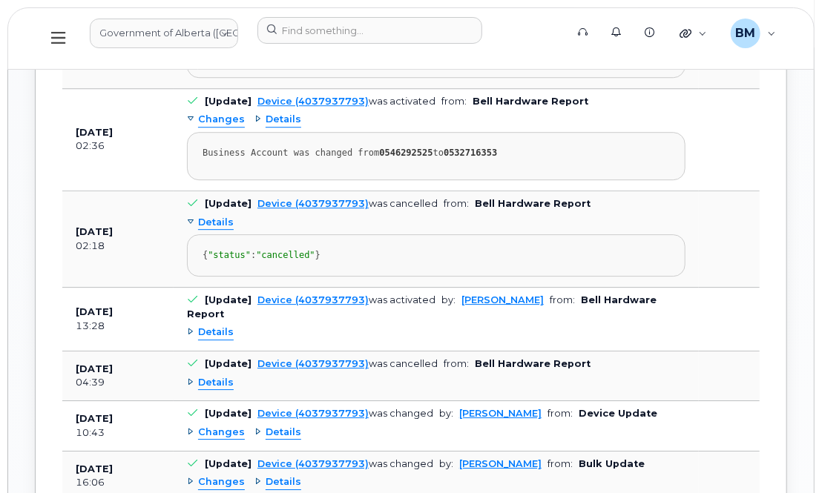
click at [205, 326] on span "Details" at bounding box center [216, 333] width 36 height 14
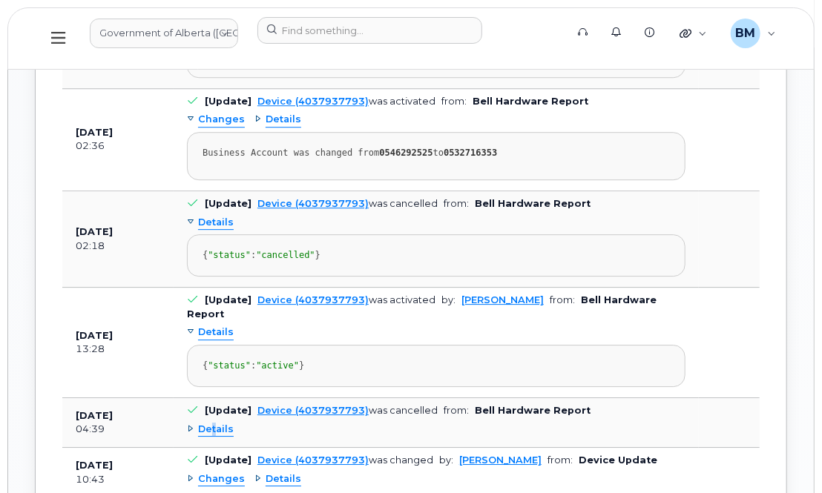
click at [214, 423] on span "Details" at bounding box center [216, 430] width 36 height 14
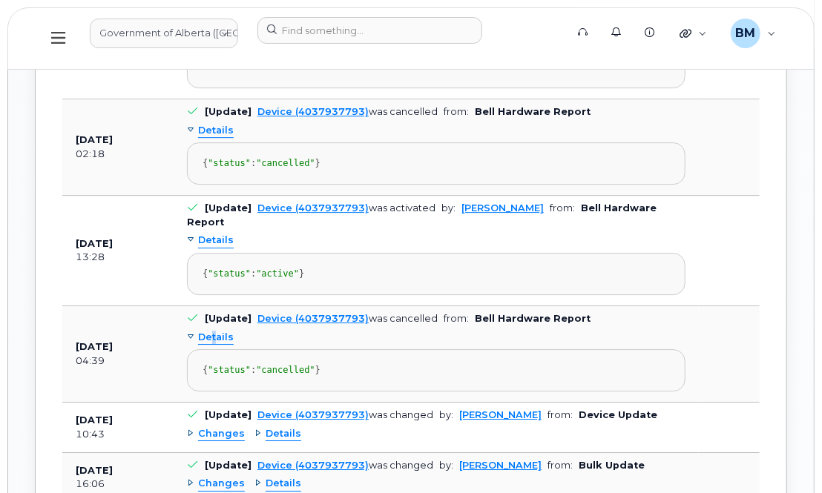
scroll to position [1888, 0]
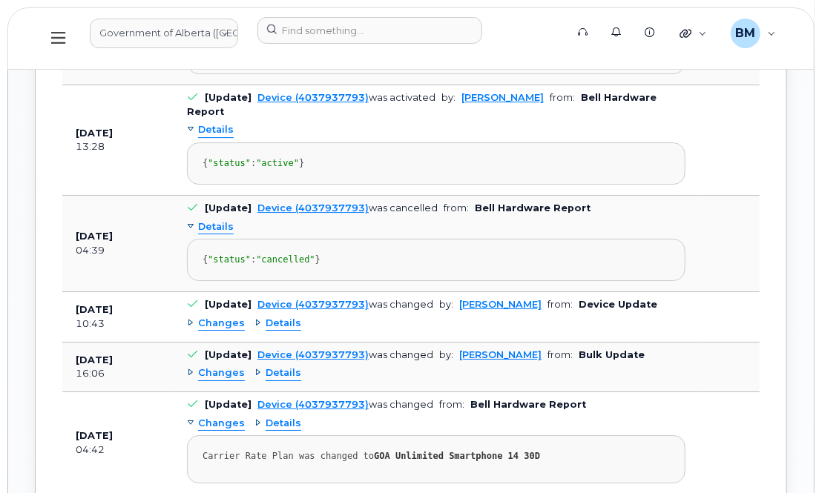
click at [279, 317] on span "Details" at bounding box center [284, 324] width 36 height 14
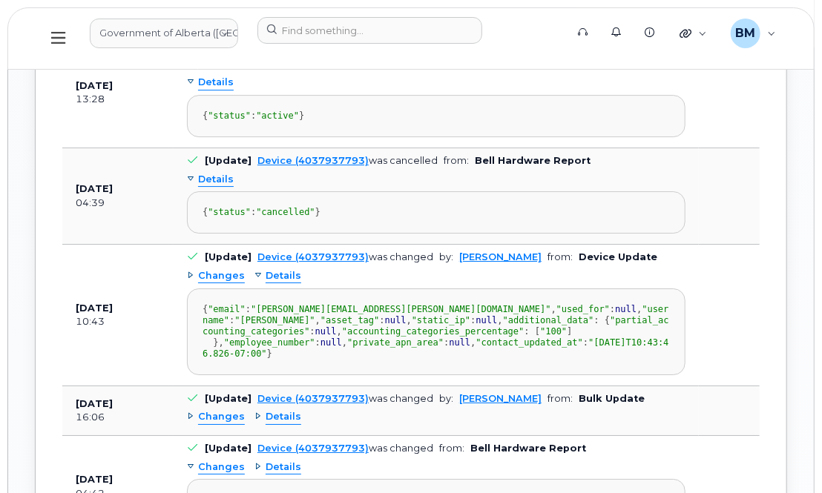
scroll to position [2023, 0]
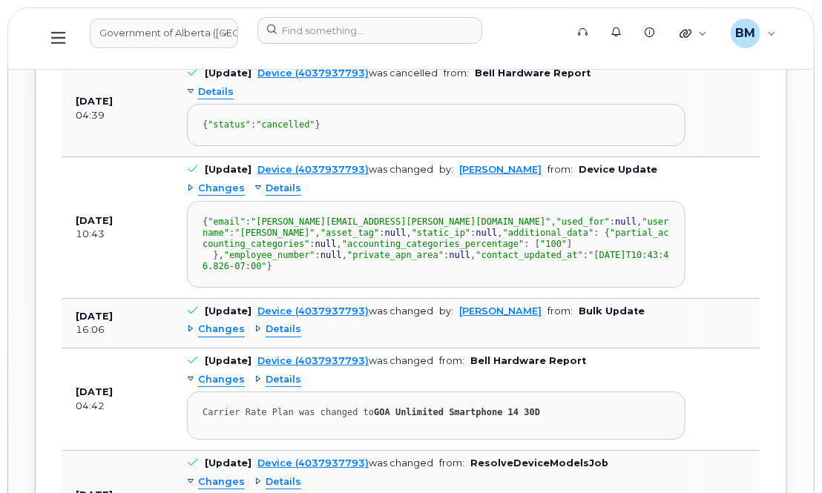
drag, startPoint x: 766, startPoint y: 124, endPoint x: 763, endPoint y: 112, distance: 12.1
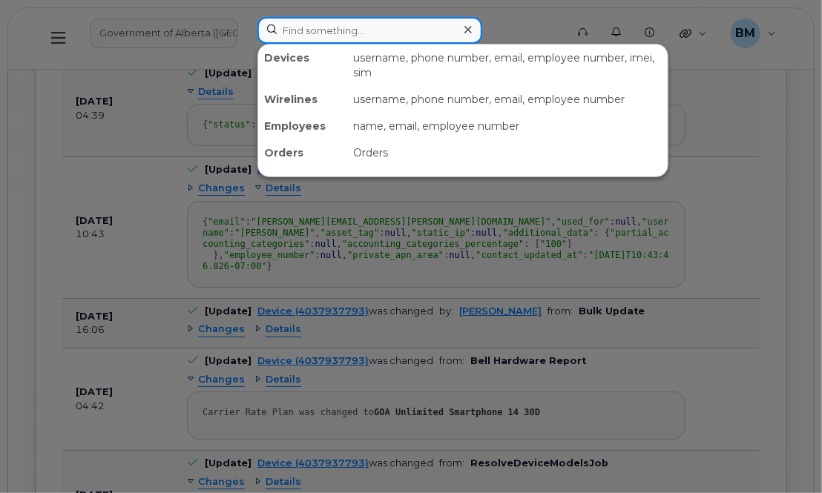
click at [430, 32] on input at bounding box center [369, 30] width 225 height 27
paste input "7809154247"
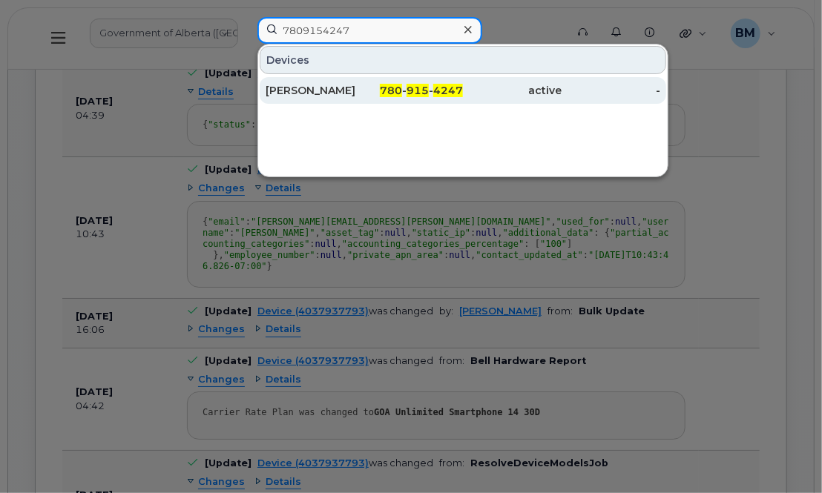
type input "7809154247"
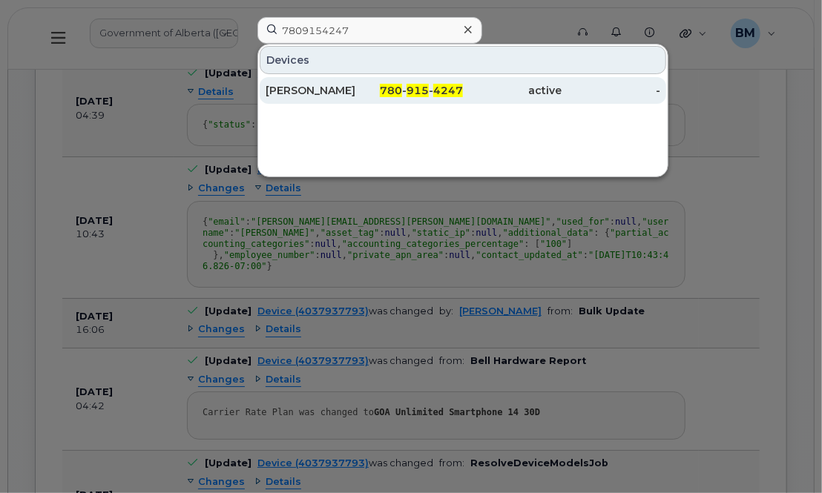
click at [298, 88] on div "Bailey Baril" at bounding box center [315, 90] width 99 height 15
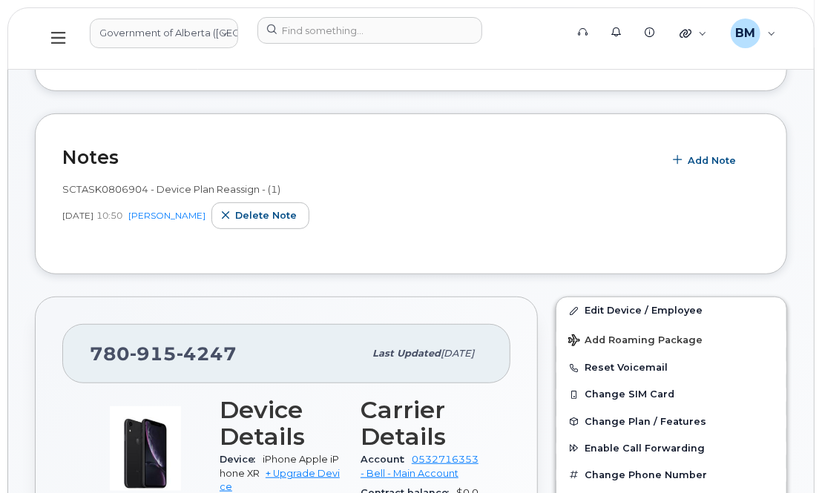
scroll to position [202, 0]
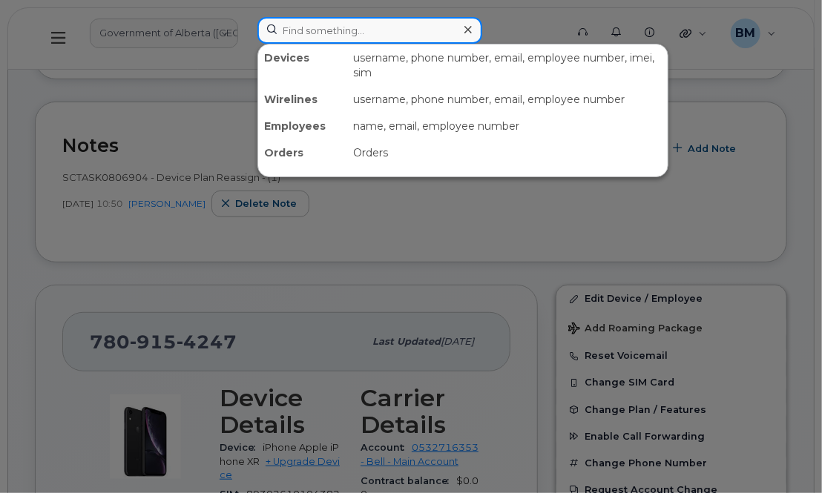
click at [311, 32] on input at bounding box center [369, 30] width 225 height 27
paste input "7802672236"
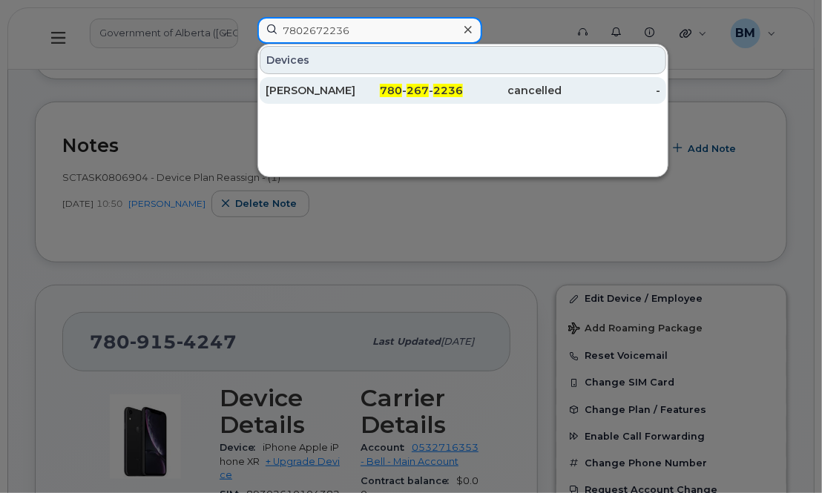
type input "7802672236"
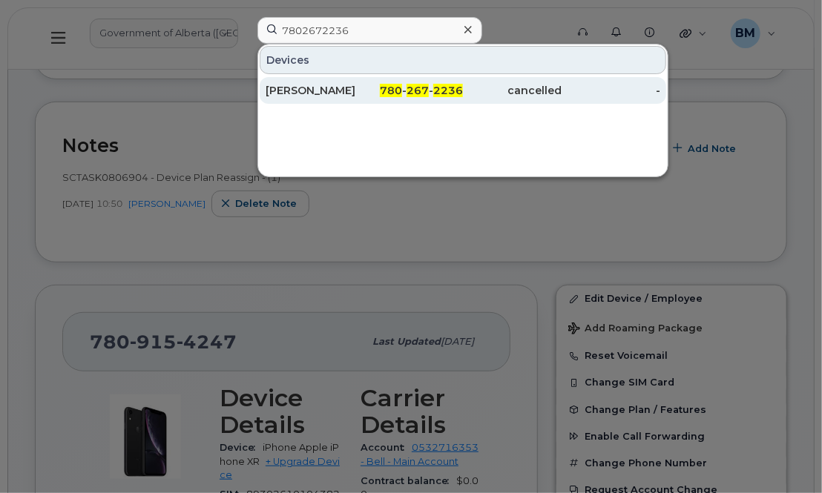
click at [321, 89] on div "[PERSON_NAME]" at bounding box center [315, 90] width 99 height 15
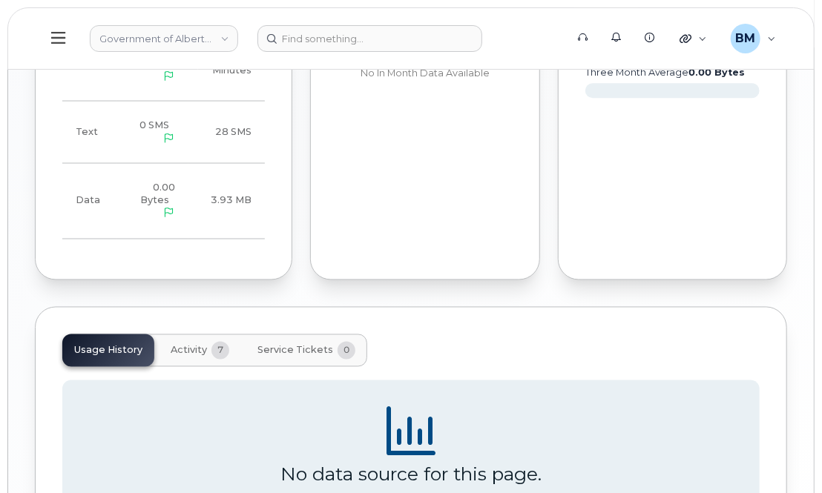
scroll to position [1011, 0]
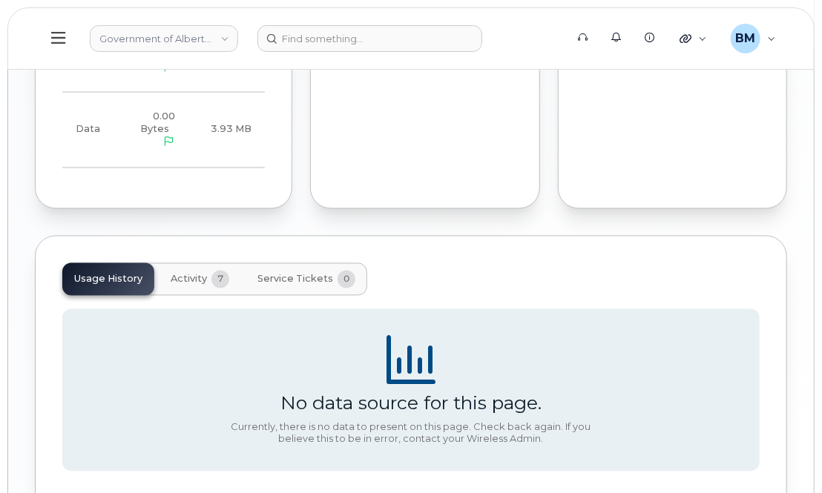
click at [188, 274] on span "Activity" at bounding box center [189, 280] width 36 height 12
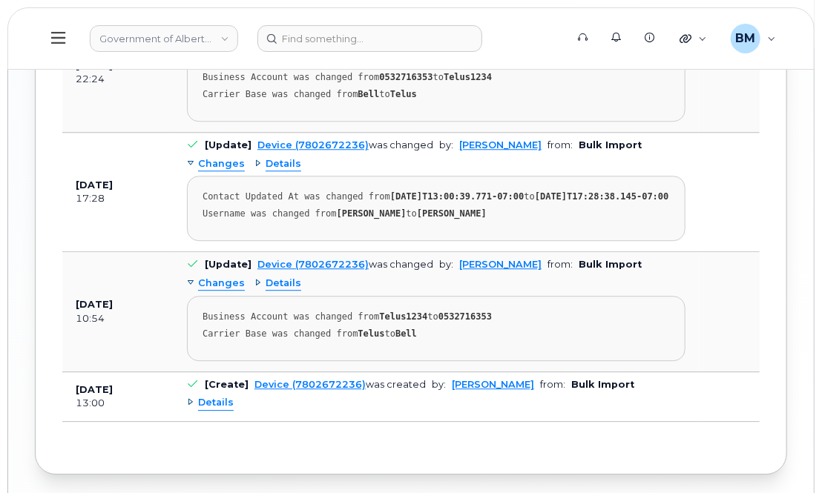
scroll to position [1551, 0]
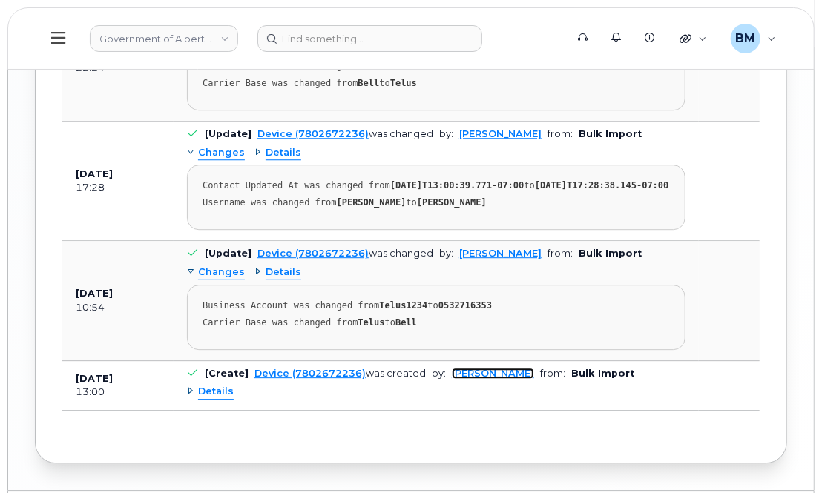
click at [474, 368] on link "Taylor Phillips" at bounding box center [493, 373] width 82 height 11
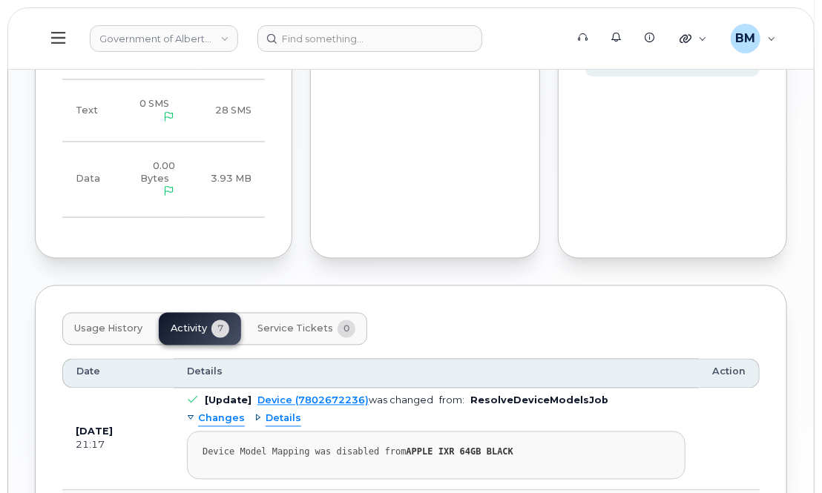
scroll to position [944, 0]
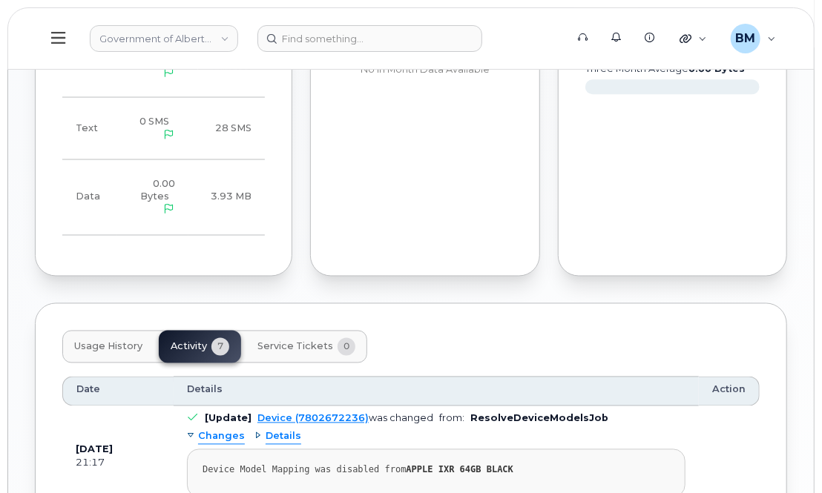
click at [108, 341] on span "Usage History" at bounding box center [108, 347] width 68 height 12
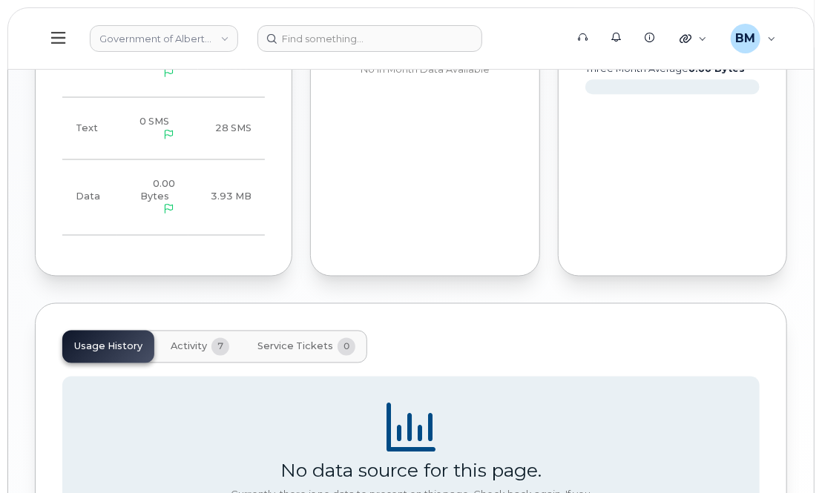
click at [211, 338] on span "7" at bounding box center [220, 347] width 18 height 18
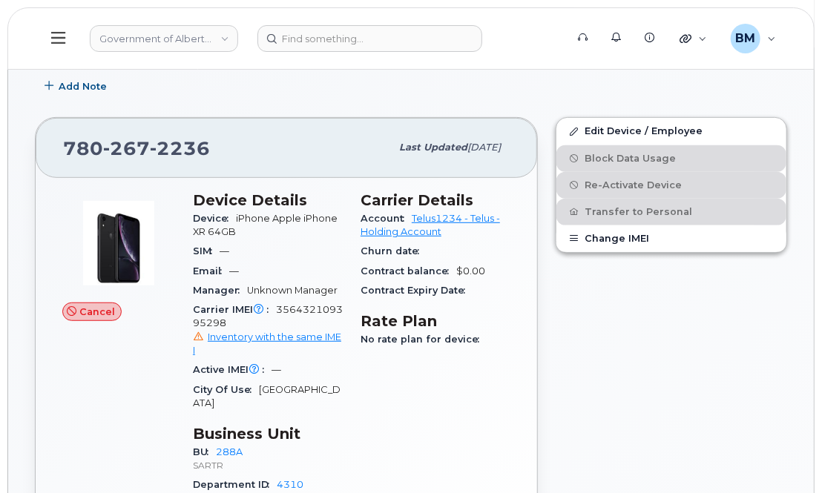
scroll to position [0, 0]
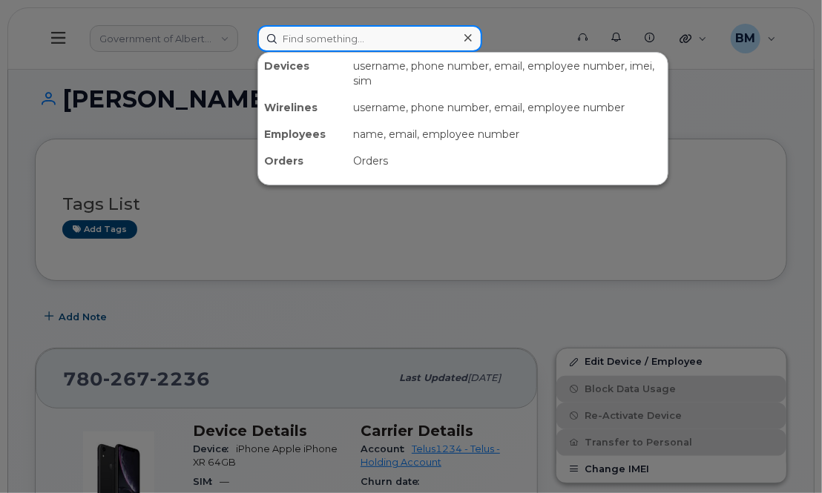
click at [360, 33] on input at bounding box center [369, 38] width 225 height 27
paste input "7802672236"
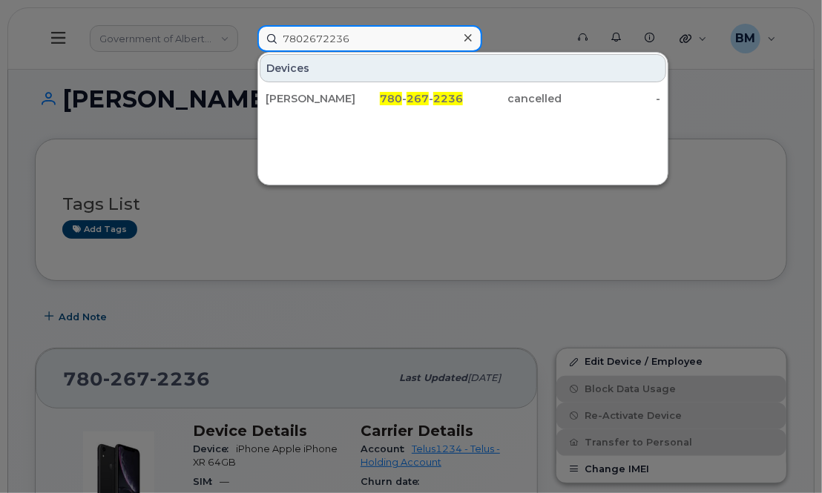
drag, startPoint x: 361, startPoint y: 39, endPoint x: 203, endPoint y: 18, distance: 159.4
click at [246, 25] on div "7802672236 Devices Brad Smith 780 - 267 - 2236 cancelled -" at bounding box center [407, 38] width 322 height 27
paste input "6185170"
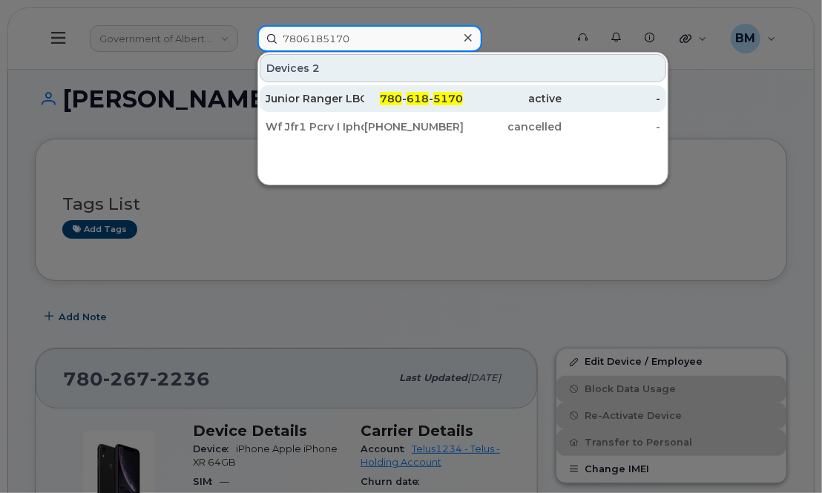
type input "7806185170"
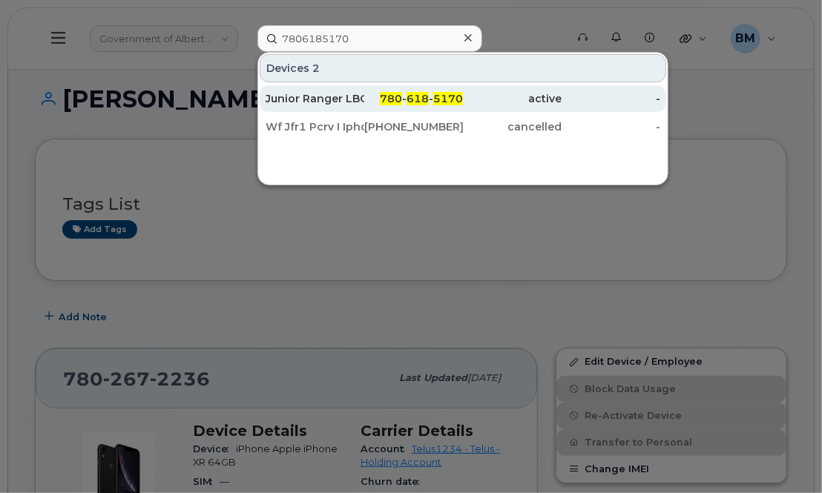
click at [331, 96] on div "Junior Ranger LBCH 01" at bounding box center [315, 98] width 99 height 15
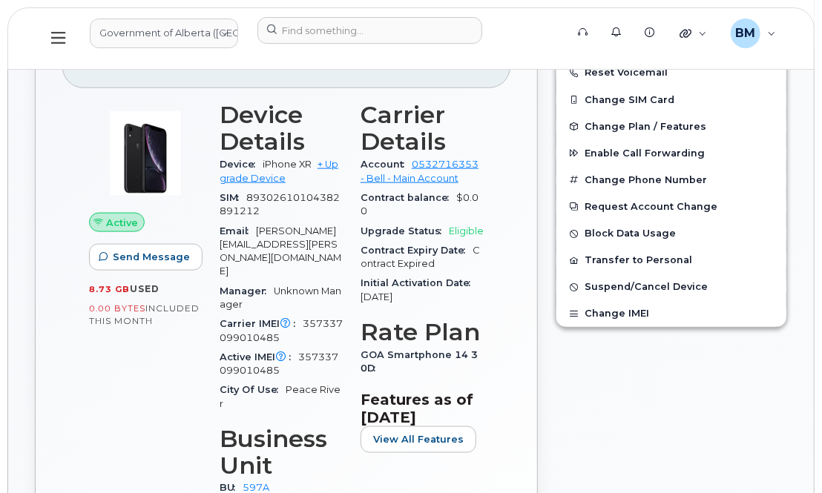
scroll to position [665, 0]
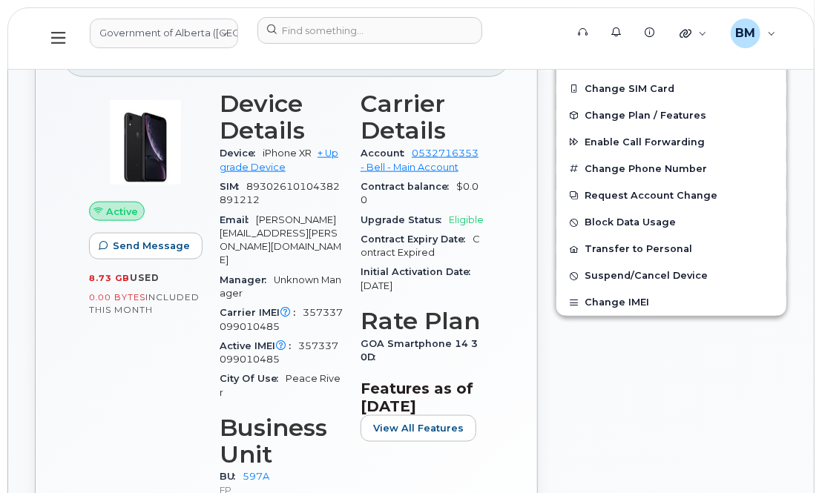
click at [259, 218] on span "[PERSON_NAME][EMAIL_ADDRESS][PERSON_NAME][DOMAIN_NAME]" at bounding box center [281, 240] width 122 height 52
click at [286, 239] on div "Email [PERSON_NAME][EMAIL_ADDRESS][PERSON_NAME][DOMAIN_NAME]" at bounding box center [281, 241] width 123 height 60
drag, startPoint x: 257, startPoint y: 213, endPoint x: 289, endPoint y: 229, distance: 36.5
click at [289, 230] on div "Email [PERSON_NAME][EMAIL_ADDRESS][PERSON_NAME][DOMAIN_NAME]" at bounding box center [281, 241] width 123 height 60
copy span "[PERSON_NAME][EMAIL_ADDRESS][PERSON_NAME][DOMAIN_NAME]"
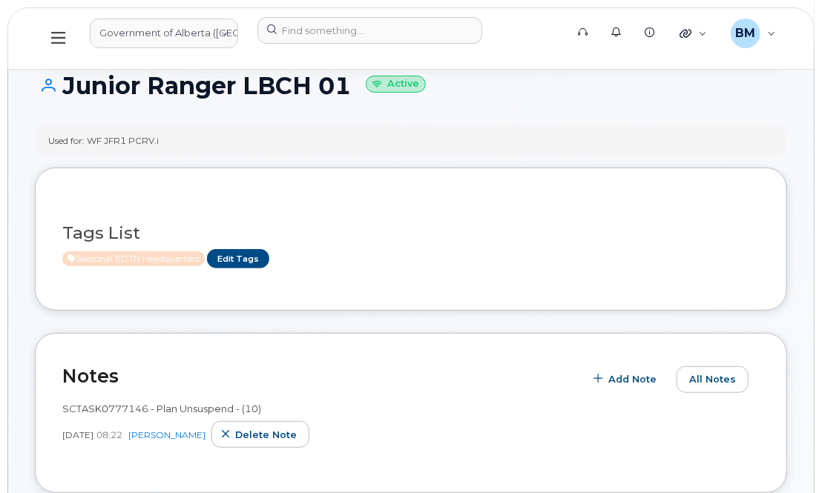
scroll to position [0, 0]
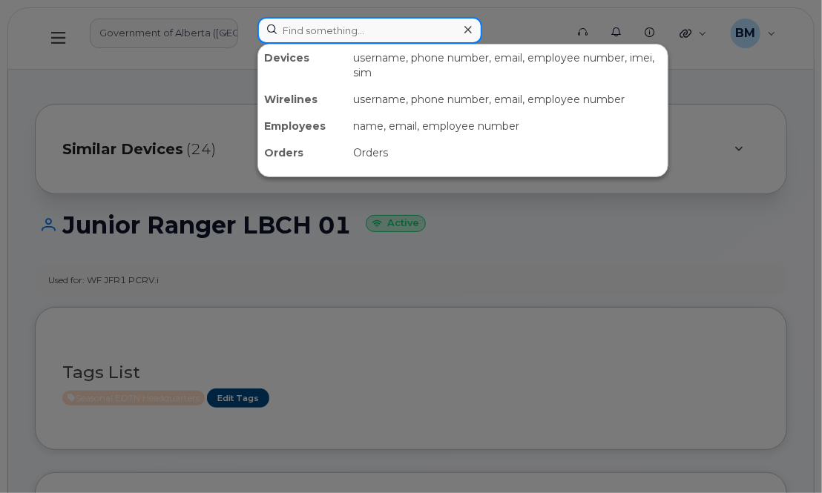
click at [297, 25] on input at bounding box center [369, 30] width 225 height 27
paste input "7806228446"
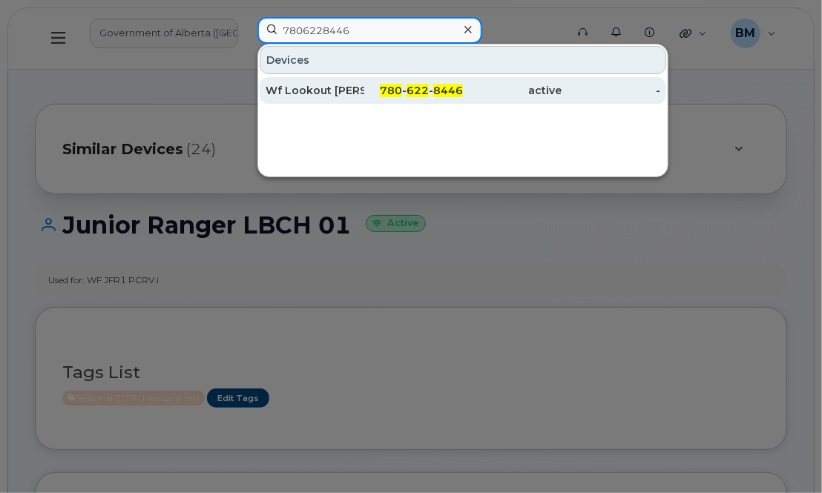
type input "7806228446"
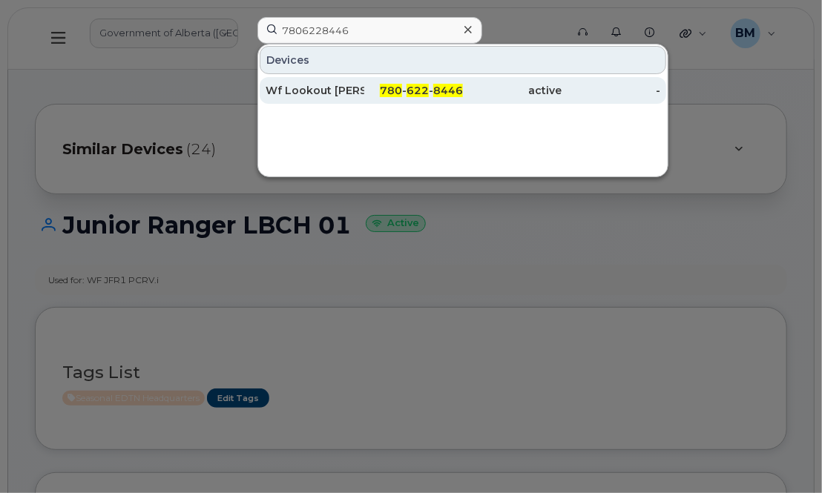
click at [286, 90] on div "Wf Lookout [PERSON_NAME]" at bounding box center [315, 90] width 99 height 15
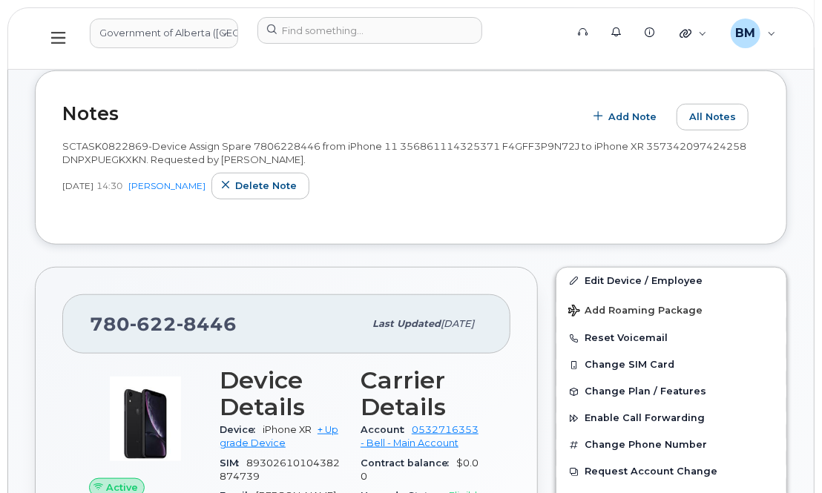
scroll to position [472, 0]
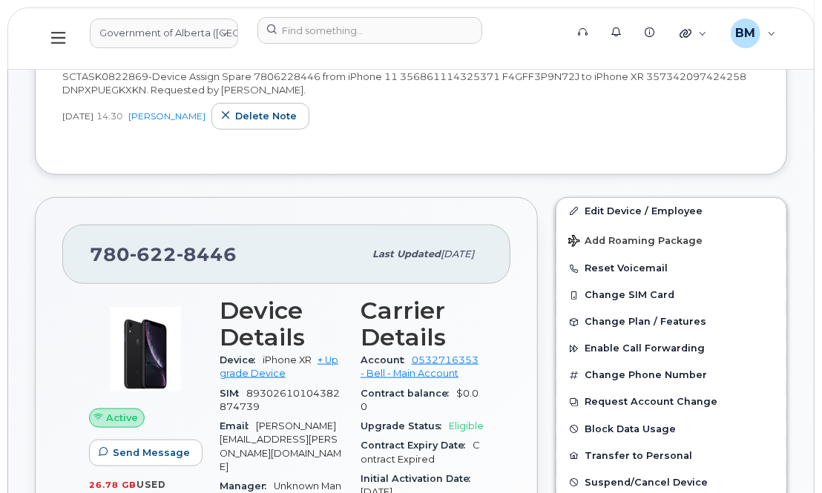
click at [263, 433] on div "Email [PERSON_NAME][EMAIL_ADDRESS][PERSON_NAME][DOMAIN_NAME]" at bounding box center [281, 447] width 123 height 60
click at [256, 421] on span "Email" at bounding box center [238, 426] width 36 height 11
drag, startPoint x: 257, startPoint y: 421, endPoint x: 272, endPoint y: 430, distance: 17.1
click at [272, 430] on div "Email [PERSON_NAME][EMAIL_ADDRESS][PERSON_NAME][DOMAIN_NAME]" at bounding box center [281, 447] width 123 height 60
copy span "Mi"
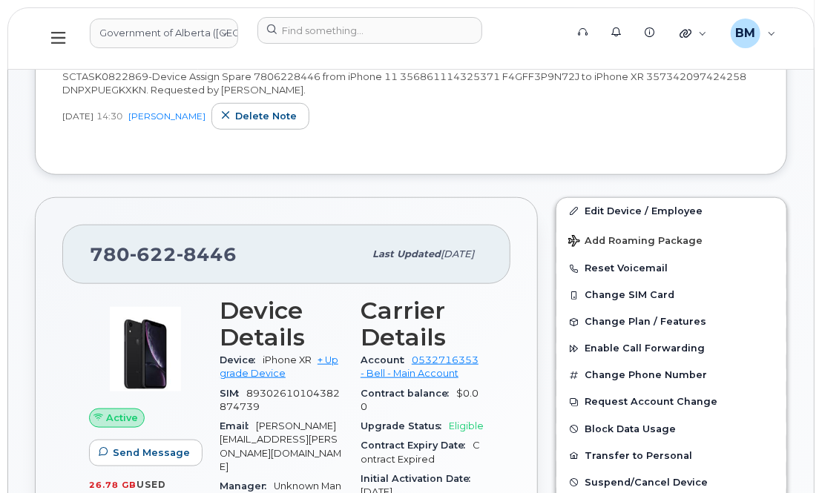
drag, startPoint x: 335, startPoint y: 423, endPoint x: 322, endPoint y: 425, distance: 12.8
click at [335, 423] on span "[PERSON_NAME][EMAIL_ADDRESS][PERSON_NAME][DOMAIN_NAME]" at bounding box center [281, 447] width 122 height 52
drag, startPoint x: 257, startPoint y: 421, endPoint x: 318, endPoint y: 440, distance: 64.3
click at [318, 441] on div "Email [PERSON_NAME][EMAIL_ADDRESS][PERSON_NAME][DOMAIN_NAME]" at bounding box center [281, 447] width 123 height 60
copy span "[PERSON_NAME][EMAIL_ADDRESS][PERSON_NAME][DOMAIN_NAME]"
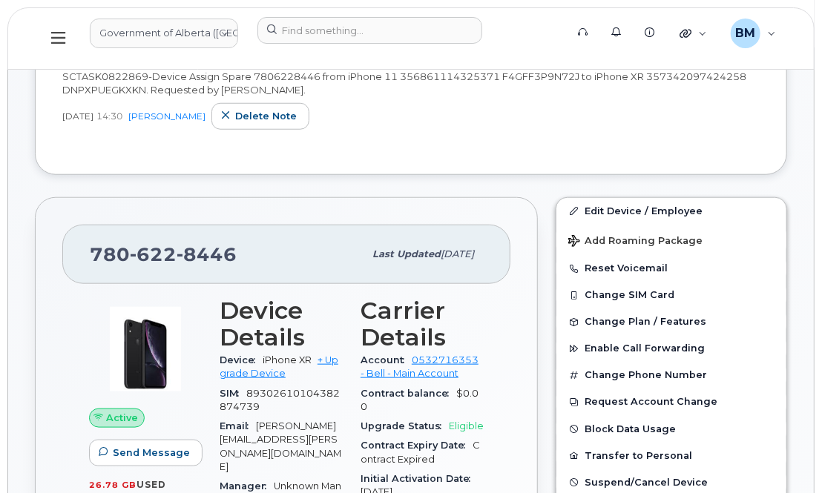
drag, startPoint x: 77, startPoint y: 321, endPoint x: 85, endPoint y: 320, distance: 7.6
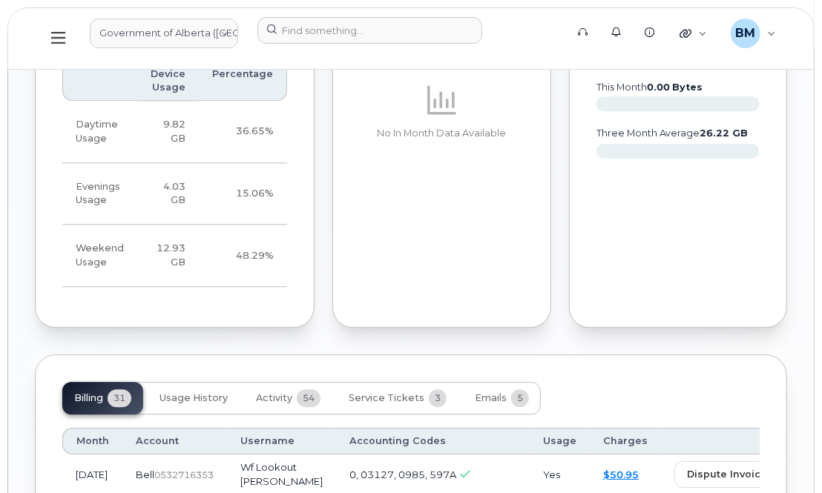
scroll to position [1416, 0]
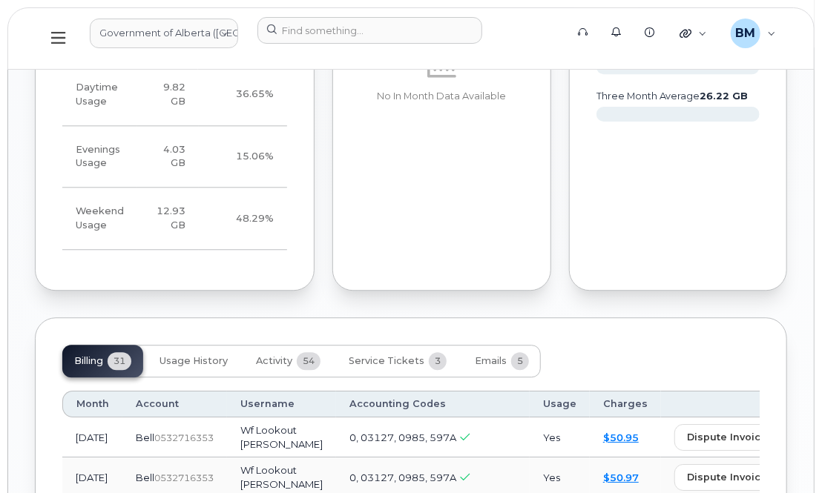
click at [227, 458] on td "Wf Lookout [PERSON_NAME]" at bounding box center [281, 478] width 109 height 40
drag, startPoint x: 221, startPoint y: 385, endPoint x: 279, endPoint y: 399, distance: 59.6
click at [279, 418] on td "Wf Lookout [PERSON_NAME]" at bounding box center [281, 438] width 109 height 40
copy td "Wf Lookout [PERSON_NAME]"
